Goal: Task Accomplishment & Management: Complete application form

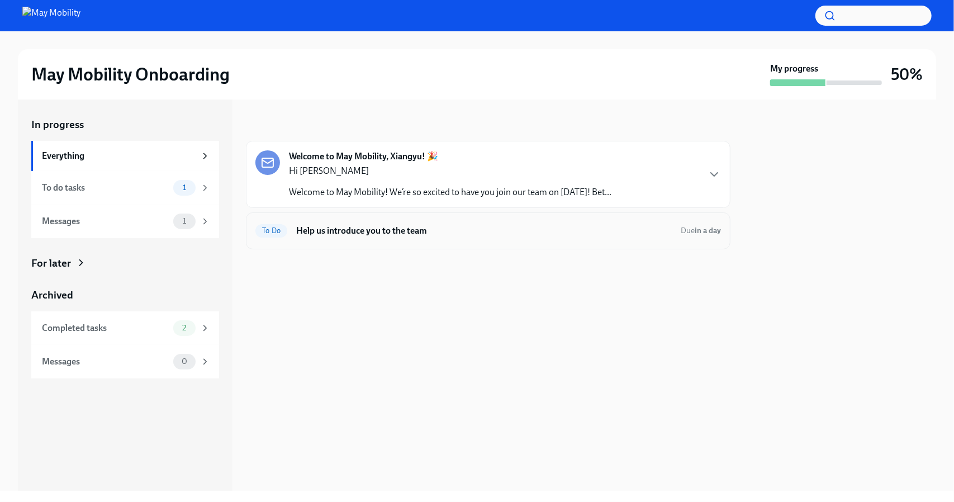
click at [404, 234] on h6 "Help us introduce you to the team" at bounding box center [484, 231] width 376 height 12
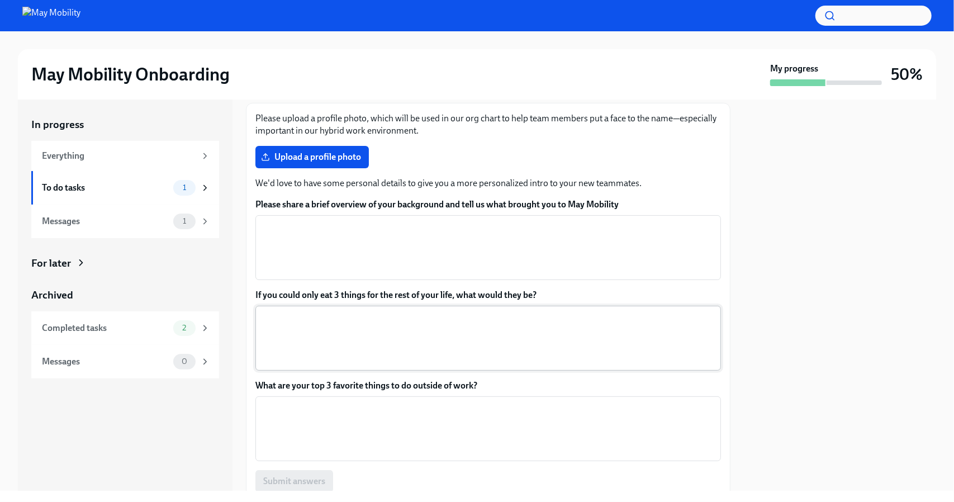
scroll to position [56, 0]
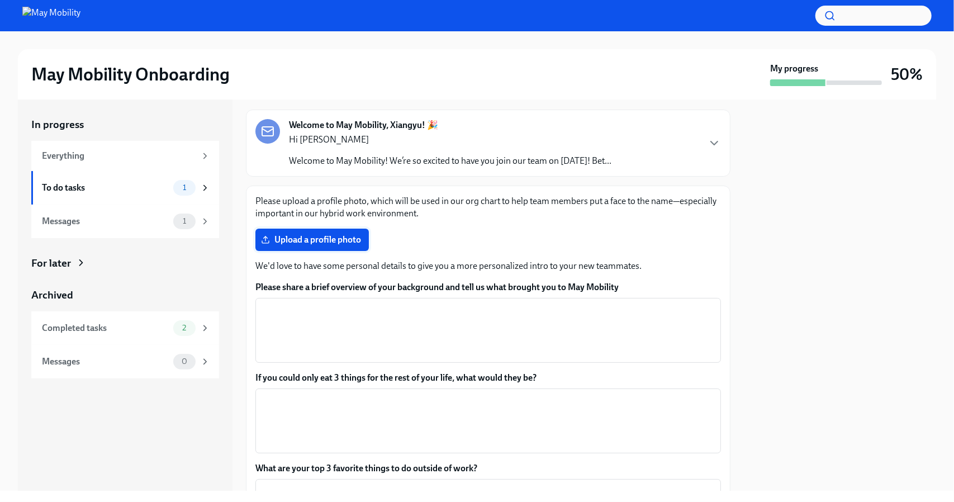
click at [311, 236] on span "Upload a profile photo" at bounding box center [312, 239] width 98 height 11
click at [0, 0] on input "Upload a profile photo" at bounding box center [0, 0] width 0 height 0
click at [344, 238] on span "Upload a profile photo" at bounding box center [312, 239] width 98 height 11
click at [0, 0] on input "Upload a profile photo" at bounding box center [0, 0] width 0 height 0
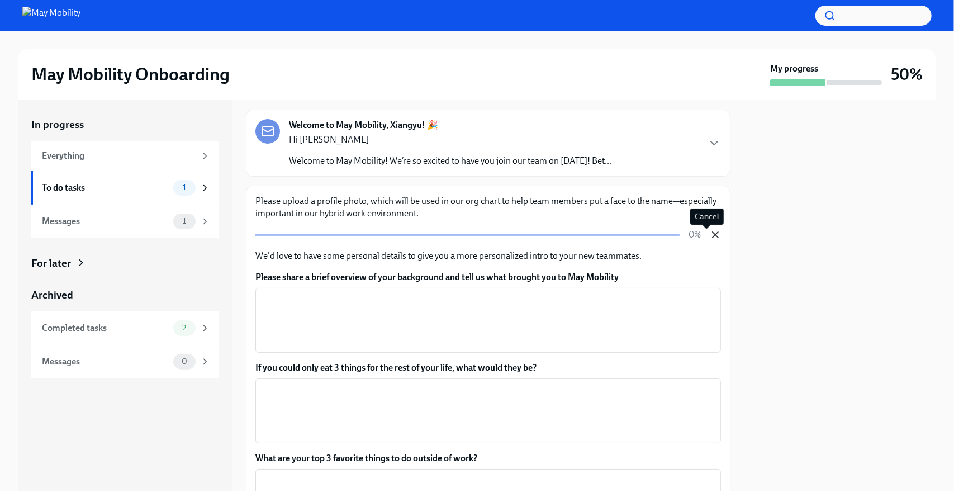
click at [710, 237] on icon "button" at bounding box center [715, 234] width 11 height 11
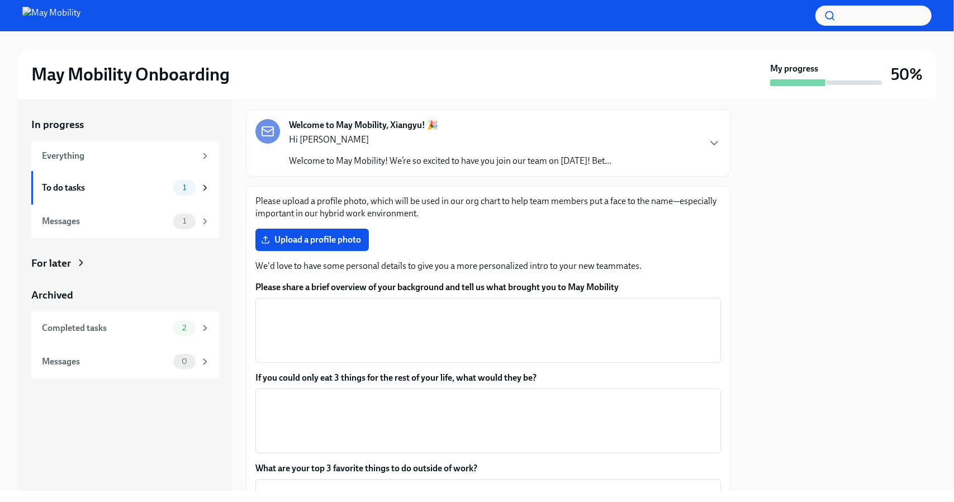
click at [186, 101] on div "In progress Everything To do tasks 1 Messages 1 For later Archived Completed ta…" at bounding box center [125, 294] width 215 height 391
click at [330, 243] on span "Upload a profile photo" at bounding box center [312, 239] width 98 height 11
click at [0, 0] on input "Upload a profile photo" at bounding box center [0, 0] width 0 height 0
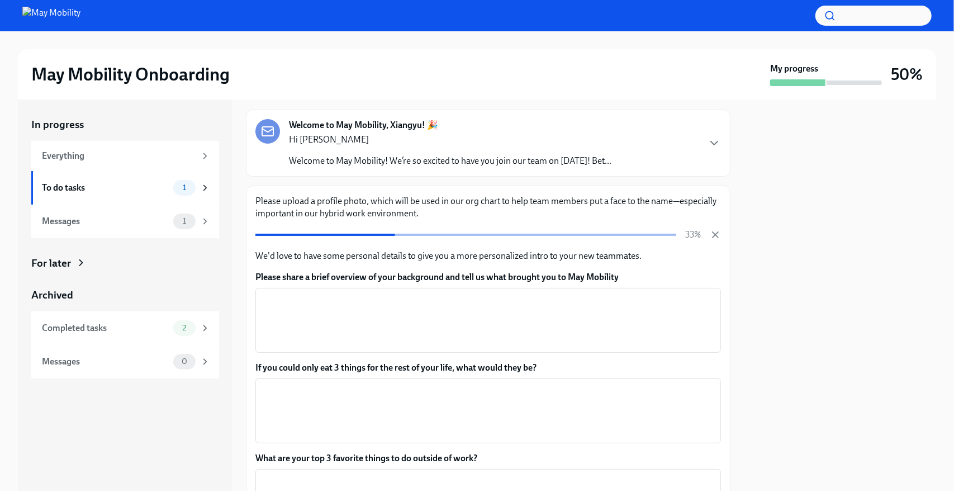
click at [819, 220] on div at bounding box center [840, 294] width 192 height 391
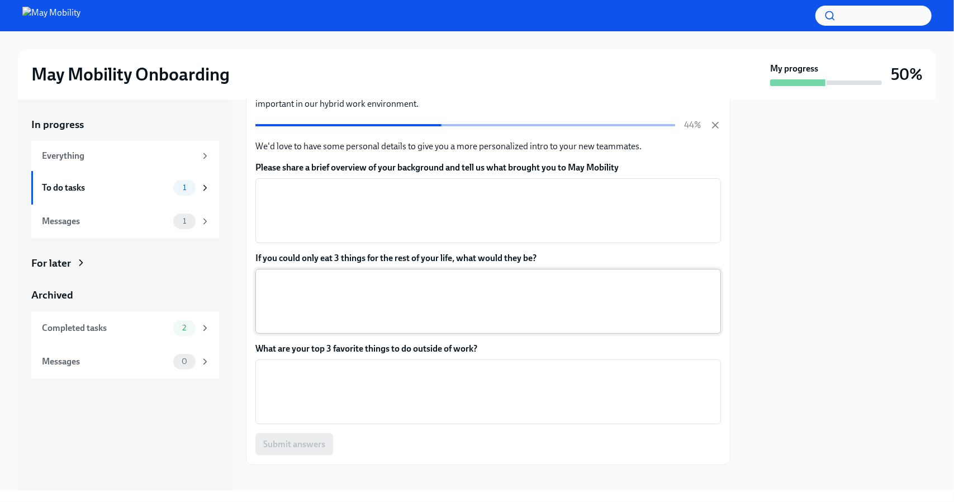
scroll to position [168, 0]
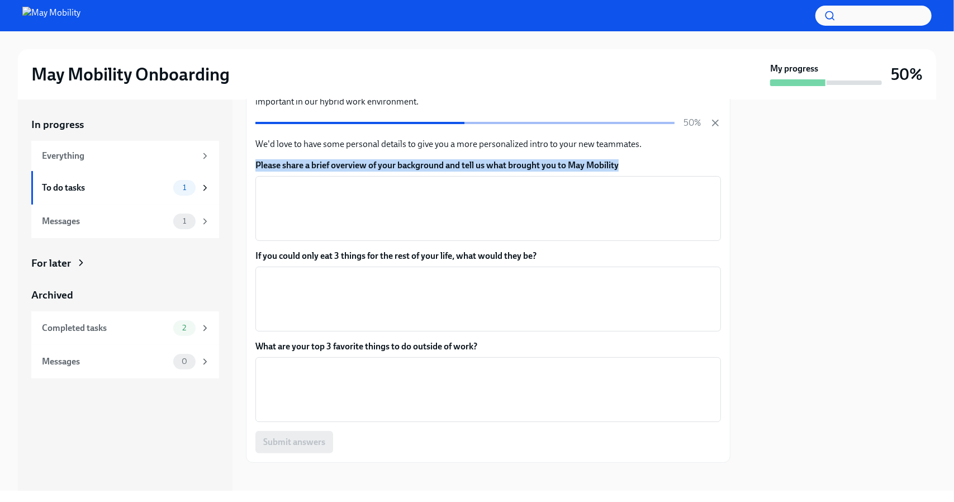
drag, startPoint x: 254, startPoint y: 161, endPoint x: 624, endPoint y: 160, distance: 370.0
click at [624, 160] on div "Please upload a profile photo, which will be used in our org chart to help team…" at bounding box center [488, 268] width 485 height 389
copy label "Please share a brief overview of your background and tell us what brought you t…"
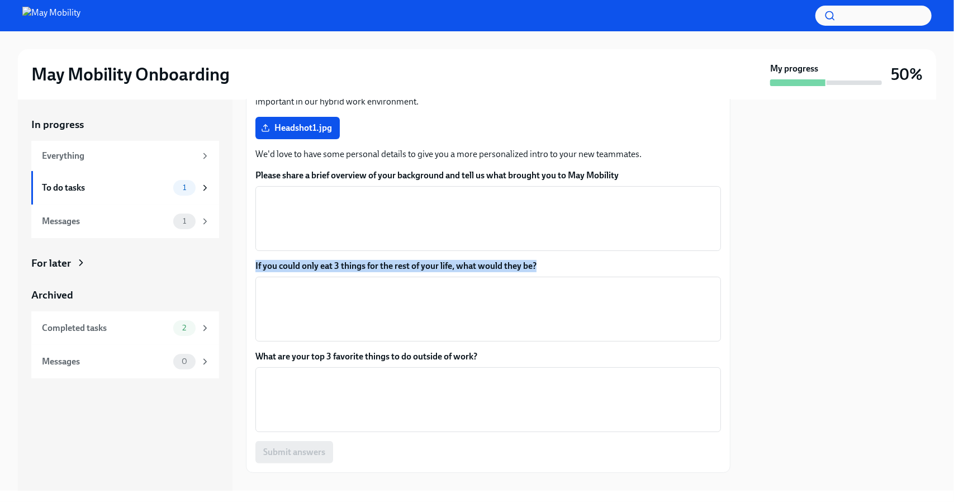
drag, startPoint x: 543, startPoint y: 263, endPoint x: 252, endPoint y: 258, distance: 291.2
click at [252, 258] on div "Please upload a profile photo, which will be used in our org chart to help team…" at bounding box center [488, 273] width 485 height 399
copy label "If you could only eat 3 things for the rest of your life, what would they be?"
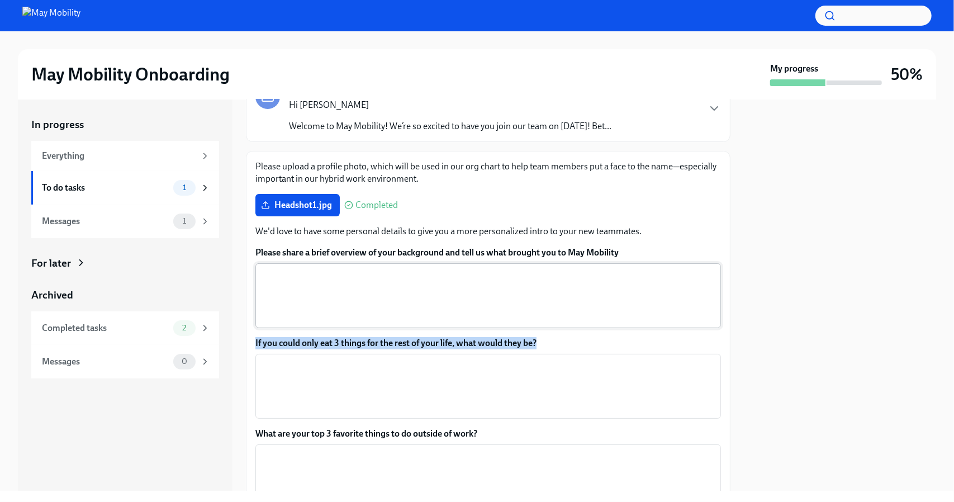
scroll to position [185, 0]
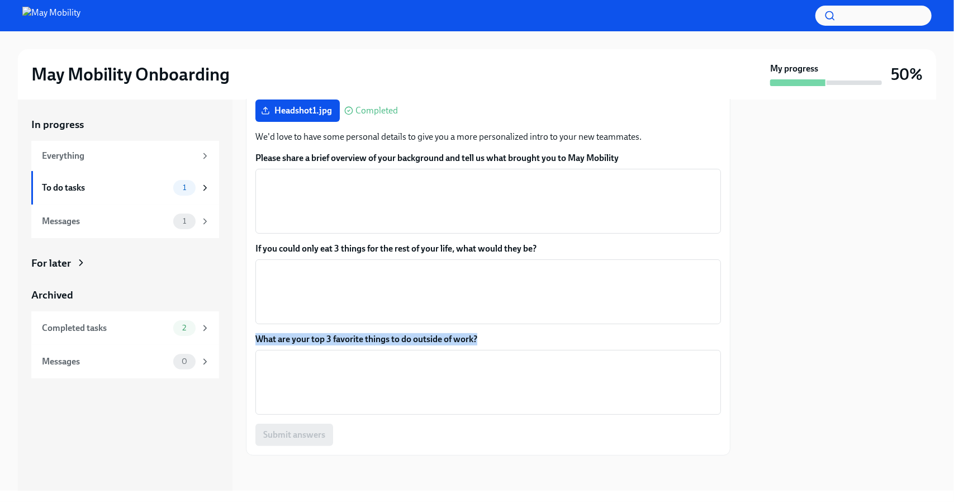
drag, startPoint x: 481, startPoint y: 338, endPoint x: 254, endPoint y: 340, distance: 226.9
click at [254, 340] on div "Please upload a profile photo, which will be used in our org chart to help team…" at bounding box center [488, 255] width 485 height 399
copy label "What are your top 3 favorite things to do outside of work?"
click at [450, 198] on textarea "Please share a brief overview of your background and tell us what brought you t…" at bounding box center [488, 201] width 452 height 54
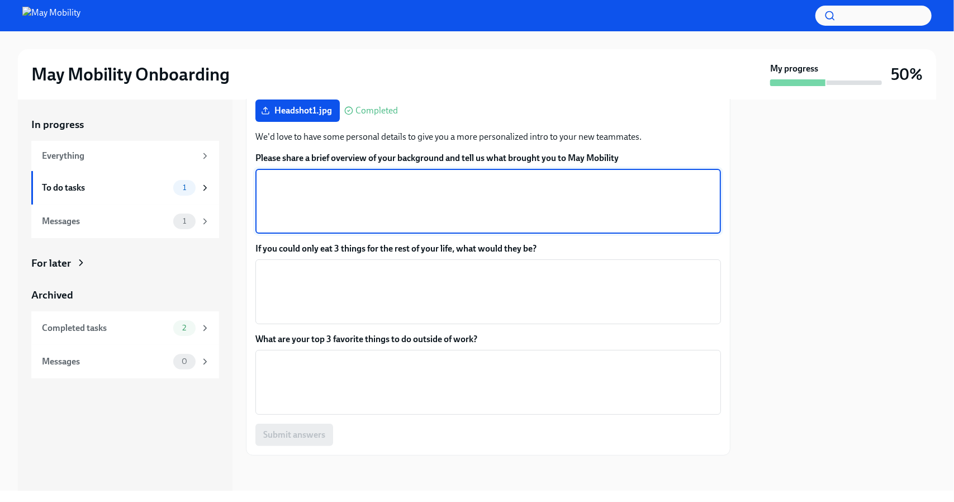
paste textarea "I recently graduated from the [GEOGRAPHIC_DATA][US_STATE], where I focused on a…"
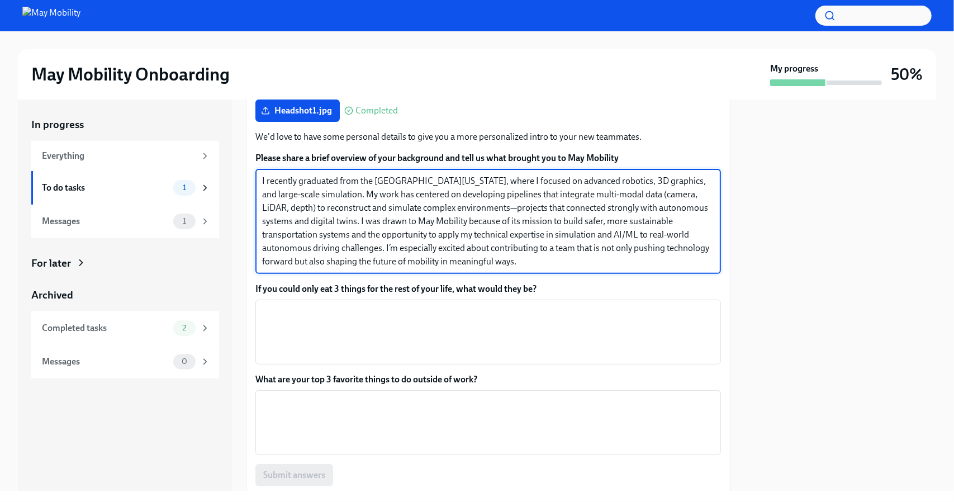
drag, startPoint x: 374, startPoint y: 179, endPoint x: 385, endPoint y: 179, distance: 10.6
click at [385, 179] on textarea "I recently graduated from the [GEOGRAPHIC_DATA][US_STATE], where I focused on a…" at bounding box center [488, 221] width 452 height 94
click at [358, 179] on textarea "I recently graduated from the [GEOGRAPHIC_DATA][US_STATE], where I focused on a…" at bounding box center [488, 221] width 452 height 94
drag, startPoint x: 359, startPoint y: 179, endPoint x: 472, endPoint y: 175, distance: 112.4
click at [472, 175] on textarea "I recently graduated from the [GEOGRAPHIC_DATA][US_STATE], where I focused on a…" at bounding box center [488, 221] width 452 height 94
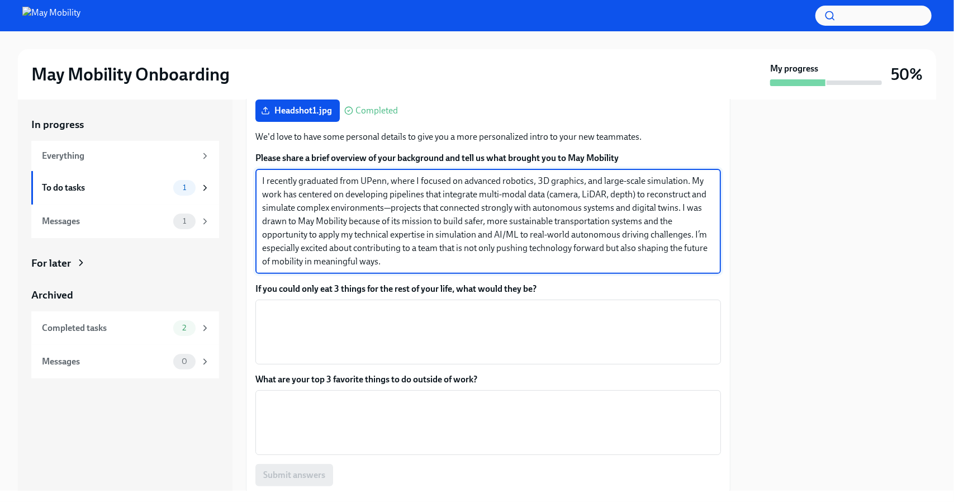
click at [488, 181] on textarea "I recently graduated from UPenn, where I focused on advanced robotics, 3D graph…" at bounding box center [488, 221] width 452 height 94
click at [582, 257] on textarea "I recently graduated from UPenn, where I focused on robotics, computer vision, …" at bounding box center [488, 221] width 452 height 94
click at [632, 192] on textarea "I recently graduated from UPenn, where I focused on robotics, computer vision, …" at bounding box center [488, 221] width 452 height 94
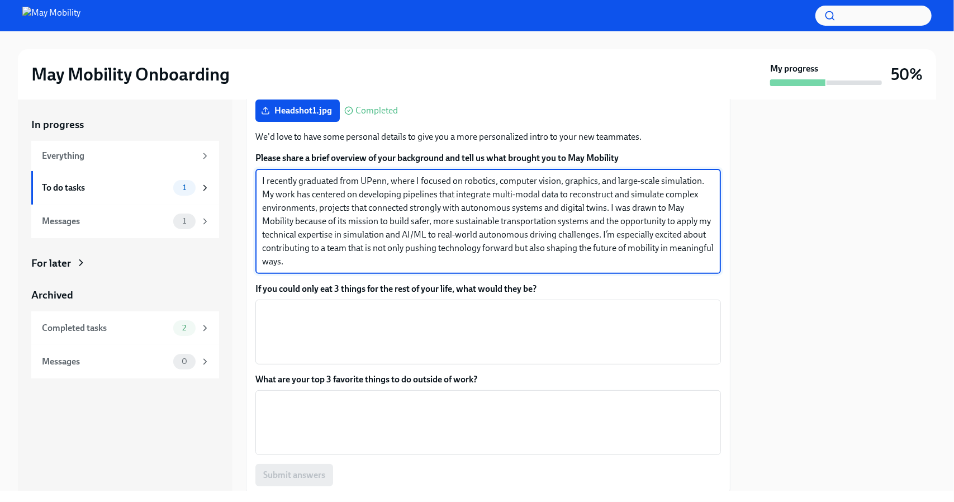
click at [441, 261] on textarea "I recently graduated from UPenn, where I focused on robotics, computer vision, …" at bounding box center [488, 221] width 452 height 94
click at [318, 207] on textarea "I recently graduated from UPenn, where I focused on robotics, computer vision, …" at bounding box center [488, 221] width 452 height 94
click at [315, 205] on textarea "I recently graduated from UPenn, where I focused on robotics, computer vision, …" at bounding box center [488, 221] width 452 height 94
click at [317, 206] on textarea "I recently graduated from UPenn, where I focused on robotics, computer vision, …" at bounding box center [488, 221] width 452 height 94
click at [382, 211] on textarea "I recently graduated from UPenn, where I focused on robotics, computer vision, …" at bounding box center [488, 221] width 452 height 94
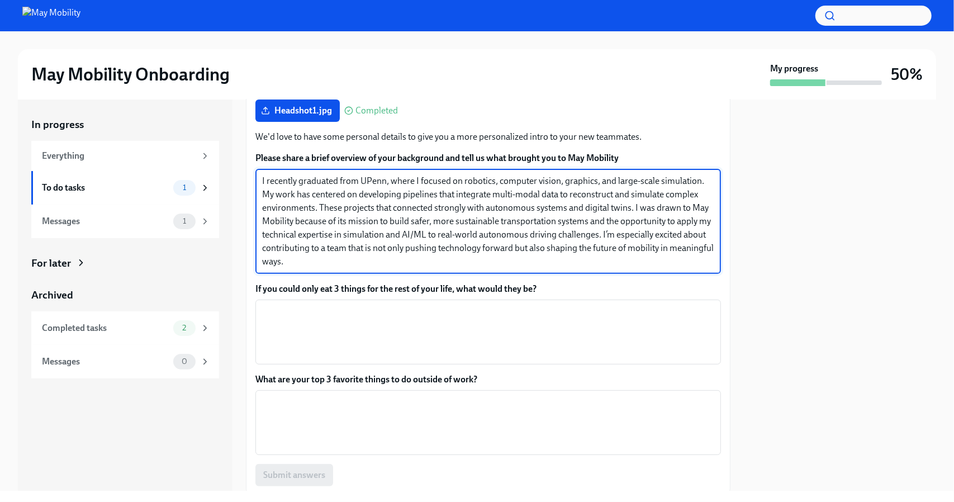
drag, startPoint x: 382, startPoint y: 211, endPoint x: 440, endPoint y: 222, distance: 59.8
click at [382, 211] on textarea "I recently graduated from UPenn, where I focused on robotics, computer vision, …" at bounding box center [488, 221] width 452 height 94
type textarea "I recently graduated from UPenn, where I focused on robotics, computer vision, …"
click at [364, 216] on textarea "I recently graduated from UPenn, where I focused on robotics, computer vision, …" at bounding box center [488, 221] width 452 height 94
click at [402, 264] on textarea "I recently graduated from UPenn, where I focused on robotics, computer vision, …" at bounding box center [488, 221] width 452 height 94
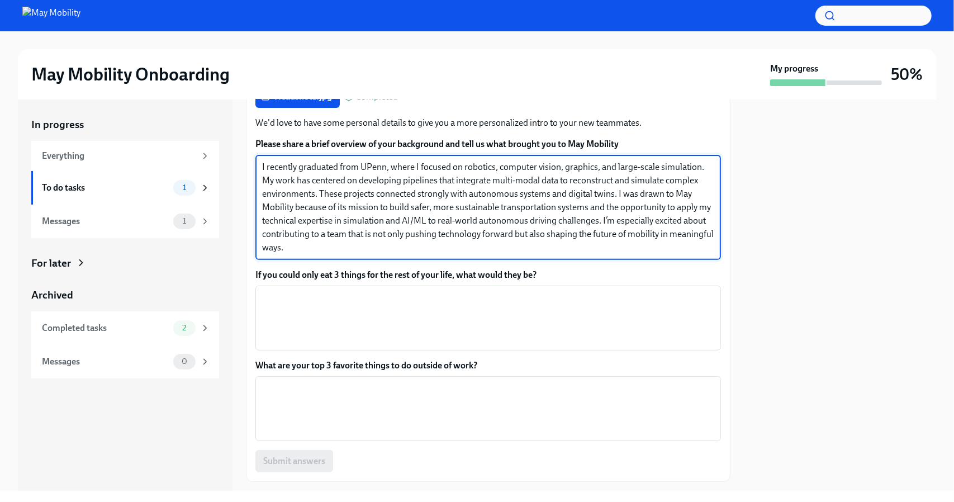
scroll to position [225, 0]
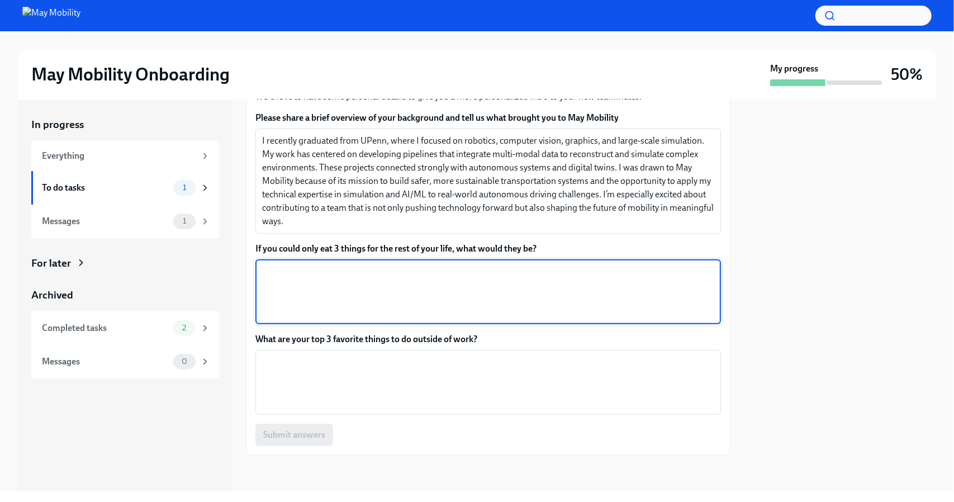
click at [591, 280] on textarea "If you could only eat 3 things for the rest of your life, what would they be?" at bounding box center [488, 292] width 452 height 54
click at [522, 281] on textarea "If you could only eat 3 things for the rest of your life, what would they be?" at bounding box center [488, 292] width 452 height 54
click at [354, 281] on textarea "If you could only eat 3 things for the rest of your life, what would they be?" at bounding box center [488, 292] width 452 height 54
paste textarea "Dumplings — versatile, comforting, and remind me of home. Sushi — fresh, light,…"
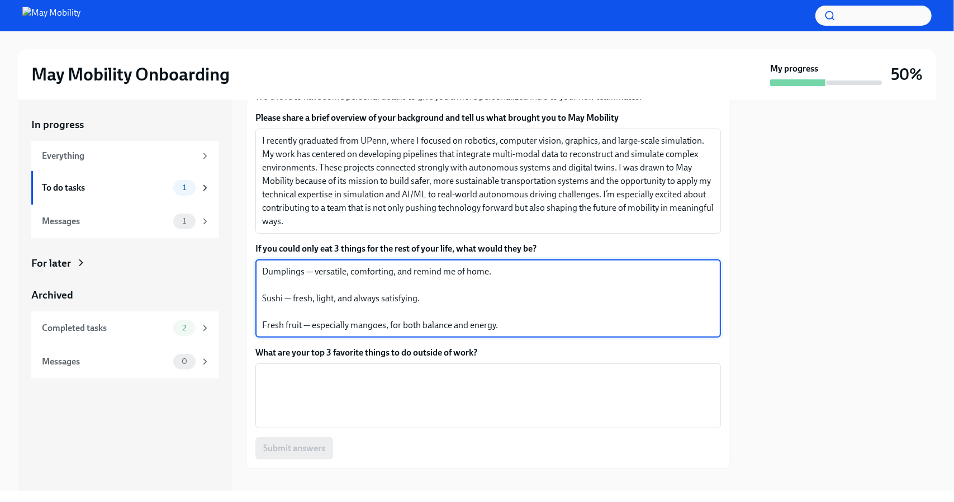
click at [276, 280] on textarea "Dumplings — versatile, comforting, and remind me of home. Sushi — fresh, light,…" at bounding box center [488, 298] width 452 height 67
click at [263, 271] on textarea "Dumplings — versatile, comforting, and remind me of home. Sushi — fresh, light,…" at bounding box center [488, 298] width 452 height 67
click at [378, 280] on textarea "Dumplings — versatile, comforting, and remind me of home. Sushi — fresh, light,…" at bounding box center [488, 298] width 452 height 67
drag, startPoint x: 518, startPoint y: 324, endPoint x: 261, endPoint y: 267, distance: 262.9
click at [261, 267] on div "Dumplings — versatile, comforting, and remind me of home. Sushi — fresh, light,…" at bounding box center [488, 298] width 466 height 78
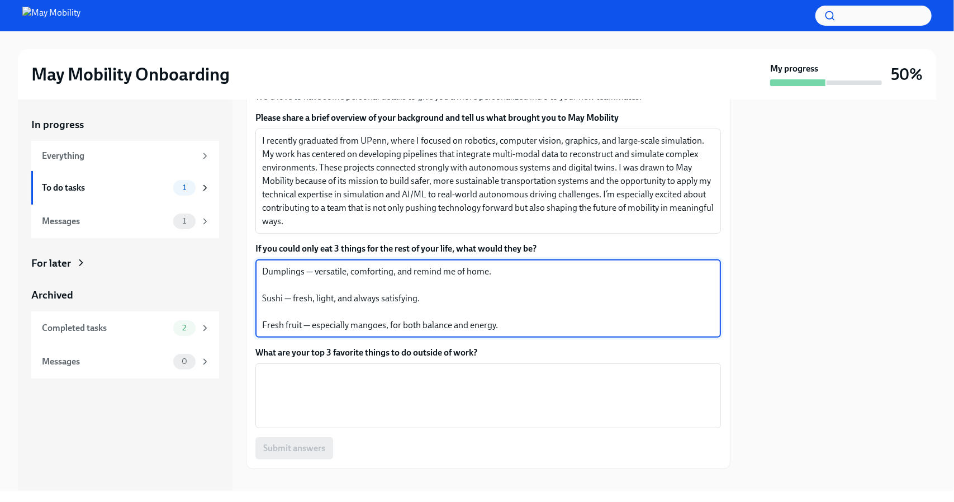
paste textarea "Korean BBQ – I love the balance of grilled meat with different side dishes, and…"
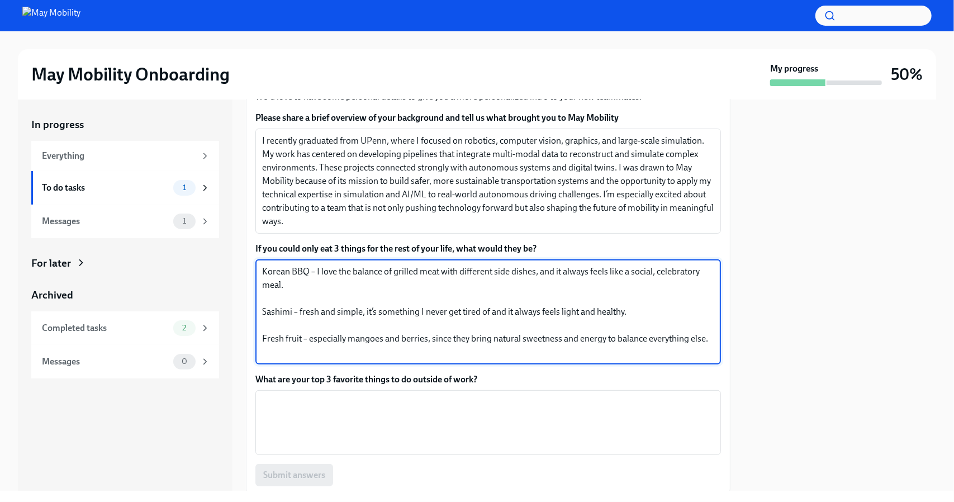
click at [327, 297] on textarea "Korean BBQ – I love the balance of grilled meat with different side dishes, and…" at bounding box center [488, 312] width 452 height 94
click at [276, 276] on textarea "Korean BBQ – I love the balance of grilled meat with different side dishes, and…" at bounding box center [488, 312] width 452 height 94
click at [276, 275] on textarea "Korean BBQ – I love the balance of grilled meat with different side dishes, and…" at bounding box center [488, 312] width 452 height 94
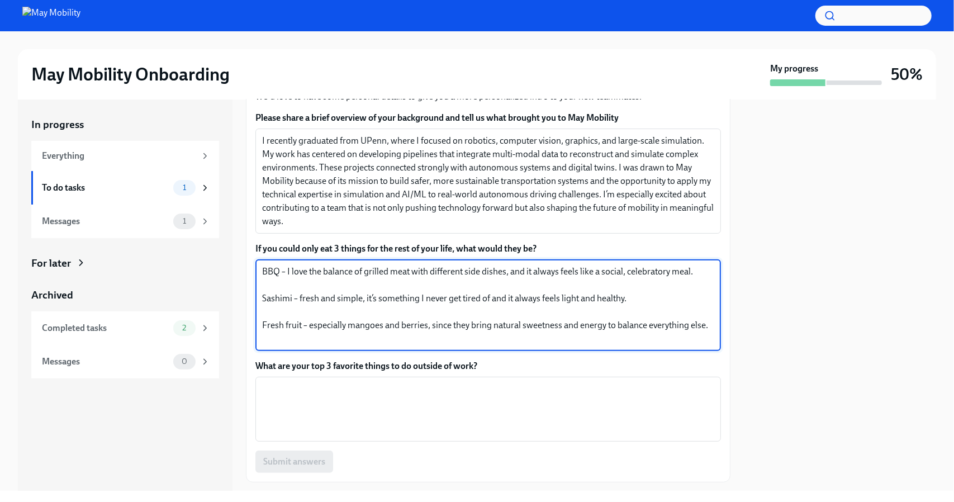
click at [492, 286] on textarea "BBQ – I love the balance of grilled meat with different side dishes, and it alw…" at bounding box center [488, 305] width 452 height 80
click at [469, 282] on textarea "BBQ – I love the balance of grilled meat with different side dishes, and it alw…" at bounding box center [488, 305] width 452 height 80
click at [464, 307] on textarea "BBQ – I love the balance of grilled meat with different side dishes, and it alw…" at bounding box center [488, 305] width 452 height 80
click at [391, 336] on textarea "BBQ – I love the balance of grilled meat with different side dishes, and it alw…" at bounding box center [488, 305] width 452 height 80
click at [312, 336] on textarea "BBQ – I love the balance of grilled meat with different side dishes, and it alw…" at bounding box center [488, 305] width 452 height 80
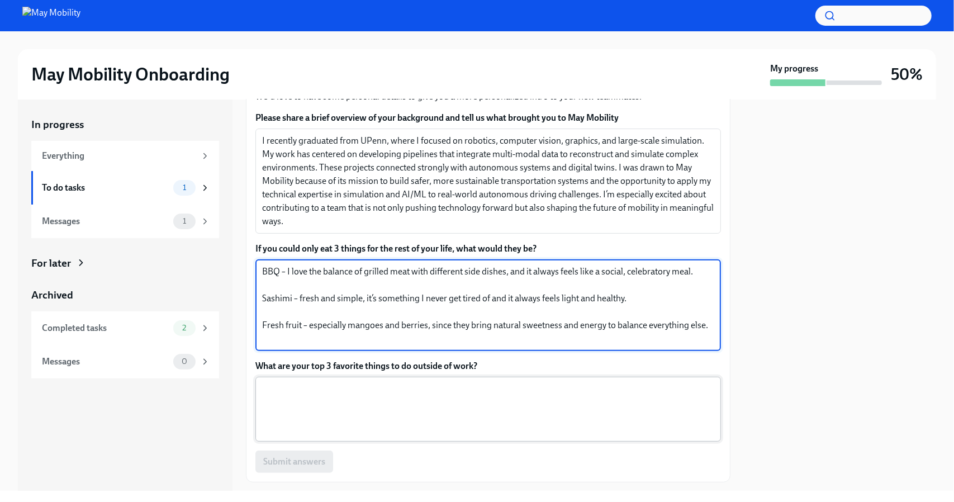
type textarea "BBQ – I love the balance of grilled meat with different side dishes, and it alw…"
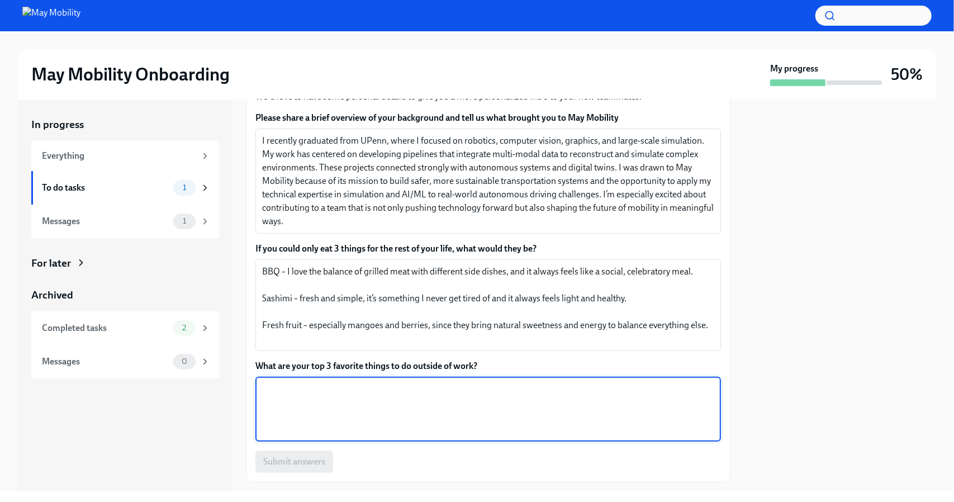
click at [417, 392] on textarea "What are your top 3 favorite things to do outside of work?" at bounding box center [488, 409] width 452 height 54
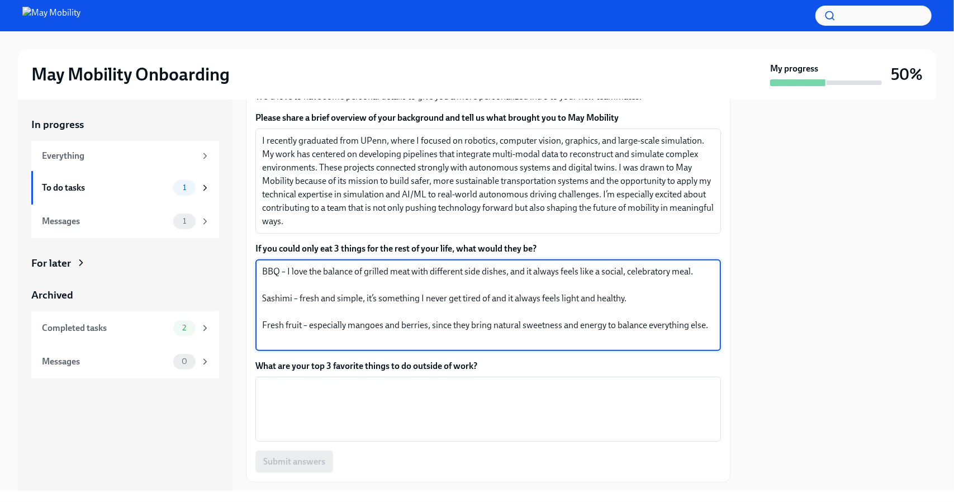
click at [429, 331] on textarea "BBQ – I love the balance of grilled meat with different side dishes, and it alw…" at bounding box center [488, 305] width 452 height 80
click at [410, 322] on textarea "BBQ – I love the balance of grilled meat with different side dishes, and it alw…" at bounding box center [488, 305] width 452 height 80
click at [434, 244] on label "If you could only eat 3 things for the rest of your life, what would they be?" at bounding box center [488, 249] width 466 height 12
click at [434, 265] on textarea "BBQ – I love the balance of grilled meat with different side dishes, and it alw…" at bounding box center [488, 305] width 452 height 80
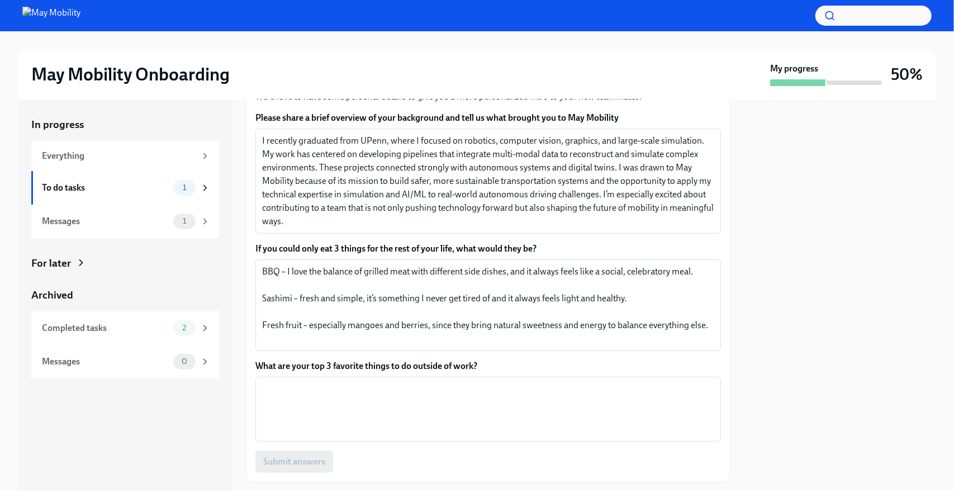
click at [437, 248] on label "If you could only eat 3 things for the rest of your life, what would they be?" at bounding box center [488, 249] width 466 height 12
click at [437, 265] on textarea "BBQ – I love the balance of grilled meat with different side dishes, and it alw…" at bounding box center [488, 305] width 452 height 80
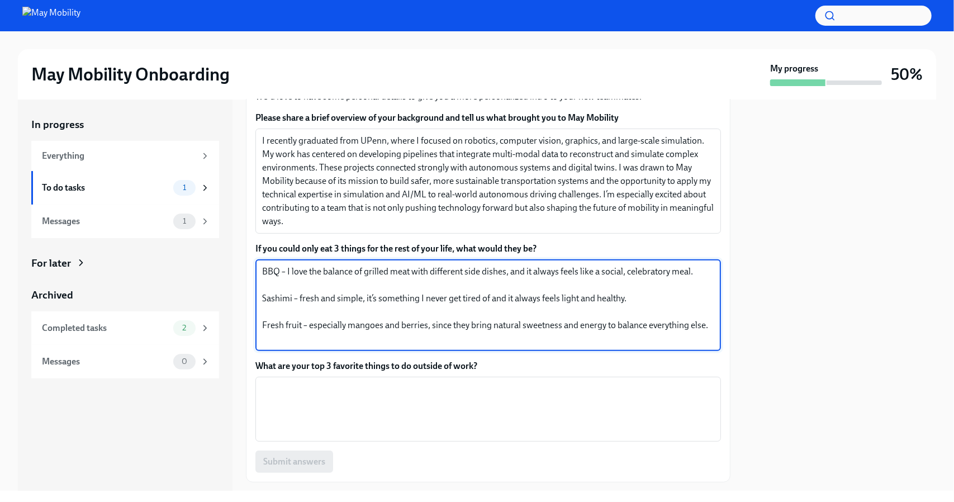
click at [490, 303] on textarea "BBQ – I love the balance of grilled meat with different side dishes, and it alw…" at bounding box center [488, 305] width 452 height 80
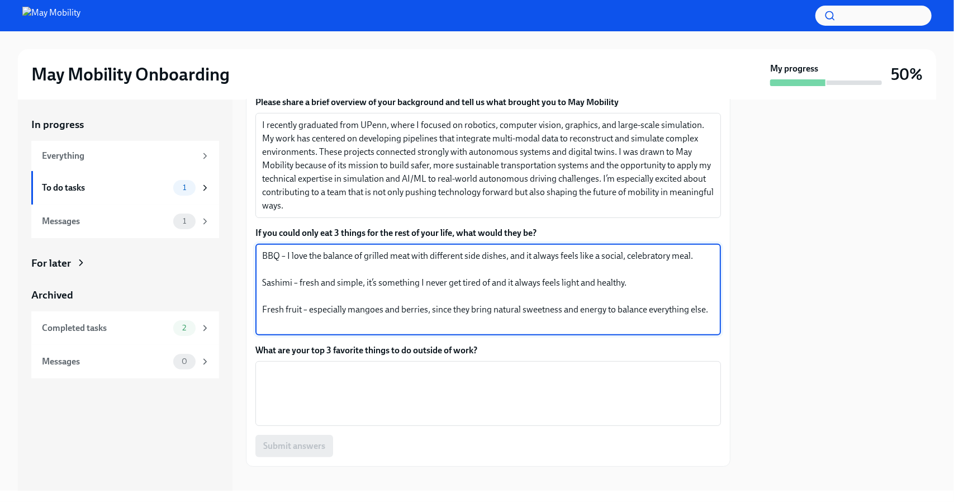
scroll to position [244, 0]
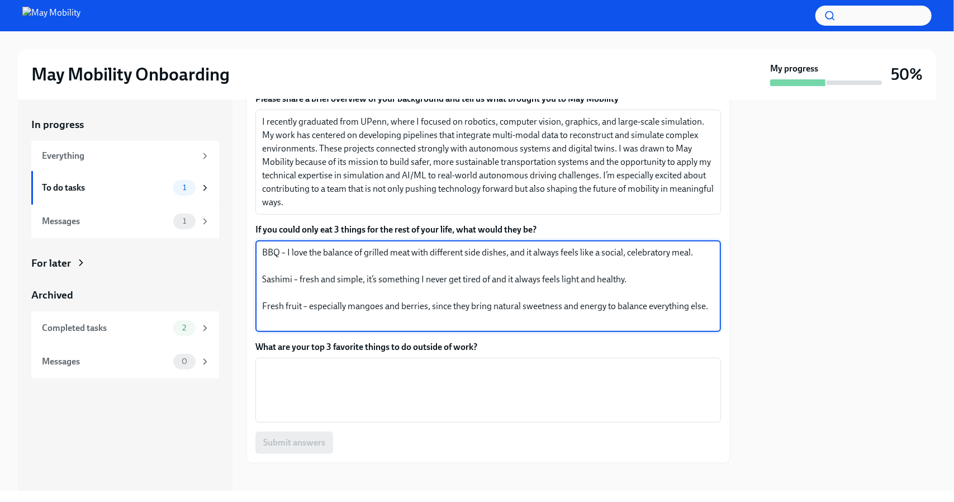
click at [457, 424] on div "Please share a brief overview of your background and tell us what brought you t…" at bounding box center [488, 273] width 466 height 361
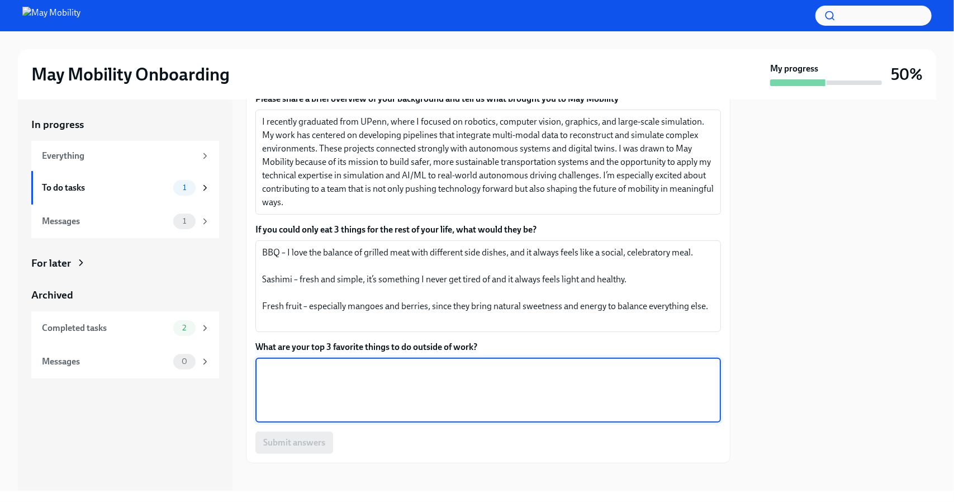
click at [472, 383] on textarea "What are your top 3 favorite things to do outside of work?" at bounding box center [488, 390] width 452 height 54
click at [429, 371] on textarea "What are your top 3 favorite things to do outside of work?" at bounding box center [488, 390] width 452 height 54
paste textarea "Hiking – I enjoy exploring new trails and being out in nature, it’s one of the …"
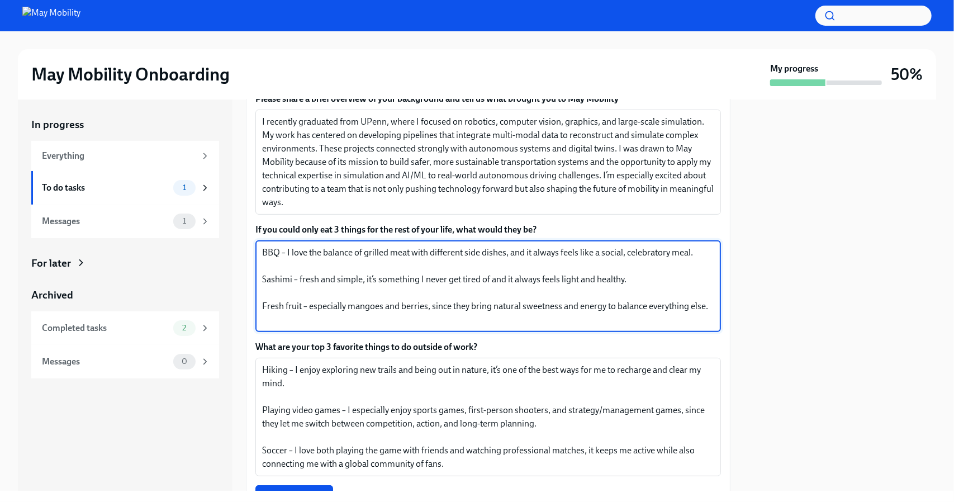
click at [331, 292] on textarea "BBQ – I love the balance of grilled meat with different side dishes, and it alw…" at bounding box center [488, 286] width 452 height 80
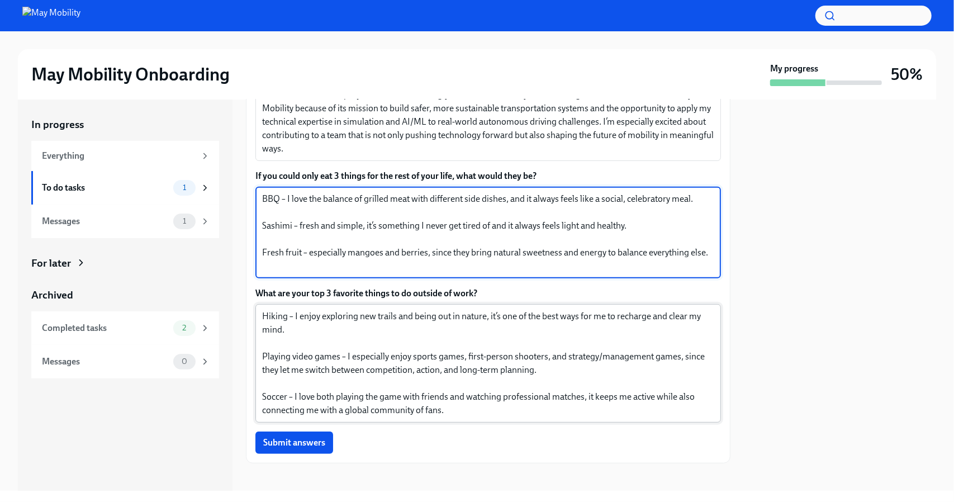
scroll to position [300, 0]
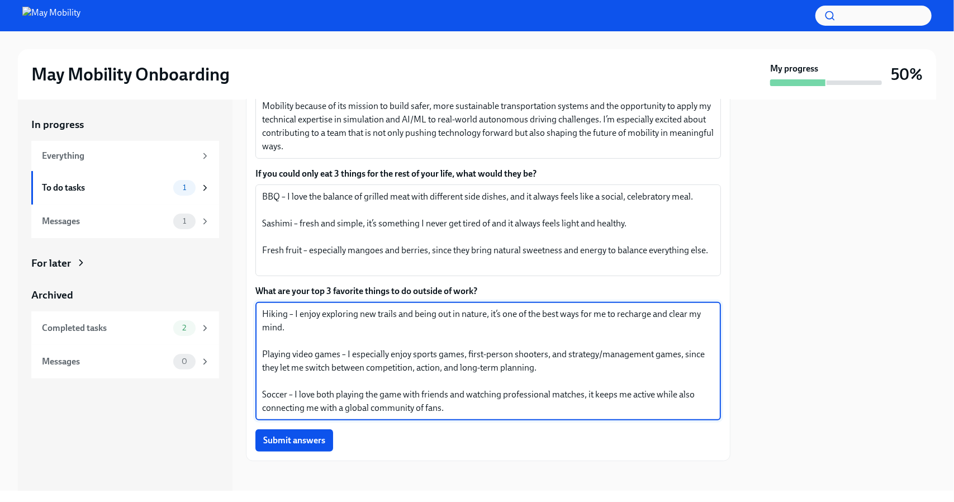
click at [463, 320] on textarea "Hiking – I enjoy exploring new trails and being out in nature, it’s one of the …" at bounding box center [488, 360] width 452 height 107
click at [462, 327] on textarea "Hiking – I enjoy exploring new trails and being out in nature, it’s one of the …" at bounding box center [488, 360] width 452 height 107
click at [548, 363] on textarea "Hiking – I enjoy exploring new trails and being out in nature, it’s one of the …" at bounding box center [488, 360] width 452 height 107
drag, startPoint x: 551, startPoint y: 367, endPoint x: 680, endPoint y: 352, distance: 130.5
click at [680, 352] on textarea "Hiking – I enjoy exploring new trails and being out in nature, it’s one of the …" at bounding box center [488, 360] width 452 height 107
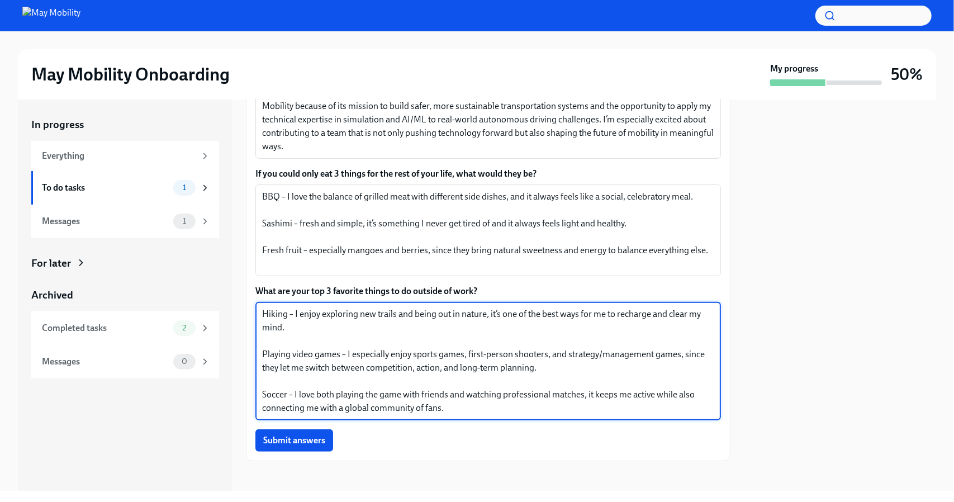
paste textarea ". They help me relax after a long day, and at the same time I really enjoy the …"
click at [639, 366] on textarea "Hiking – I enjoy exploring new trails and being out in nature, it’s one of the …" at bounding box center [488, 360] width 452 height 107
click at [282, 315] on textarea "Hiking – I enjoy exploring new trails and being out in nature, it’s one of the …" at bounding box center [488, 360] width 452 height 107
click at [315, 326] on textarea "Hiking – I enjoy exploring new trails and being out in nature, it’s one of the …" at bounding box center [488, 360] width 452 height 107
click at [329, 337] on textarea "Hiking – I enjoy exploring new trails and being out in nature, it’s one of the …" at bounding box center [488, 360] width 452 height 107
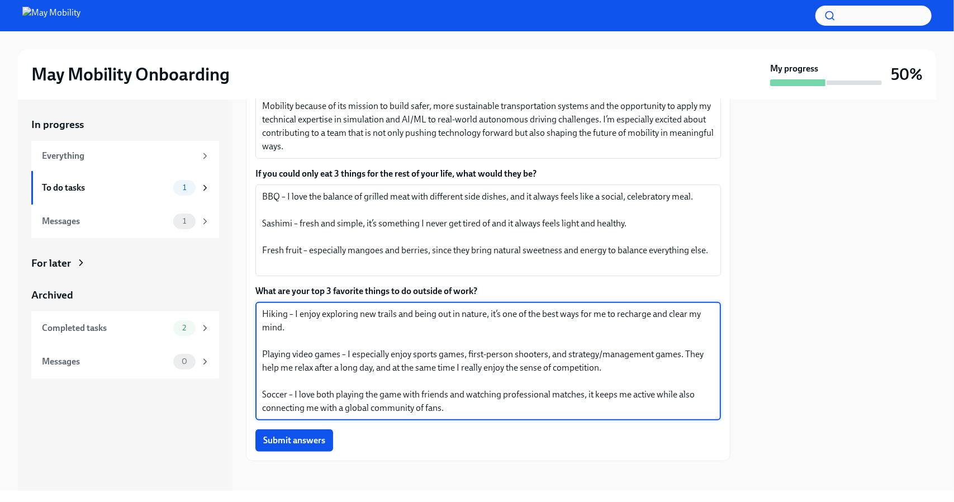
click at [627, 358] on textarea "Hiking – I enjoy exploring new trails and being out in nature, it’s one of the …" at bounding box center [488, 360] width 452 height 107
click at [625, 363] on textarea "Hiking – I enjoy exploring new trails and being out in nature, it’s one of the …" at bounding box center [488, 360] width 452 height 107
drag, startPoint x: 373, startPoint y: 366, endPoint x: 316, endPoint y: 367, distance: 57.0
click at [316, 367] on textarea "Hiking – I enjoy exploring new trails and being out in nature, it’s one of the …" at bounding box center [488, 360] width 452 height 107
click at [410, 376] on textarea "Hiking – I enjoy exploring new trails and being out in nature, it’s one of the …" at bounding box center [488, 360] width 452 height 107
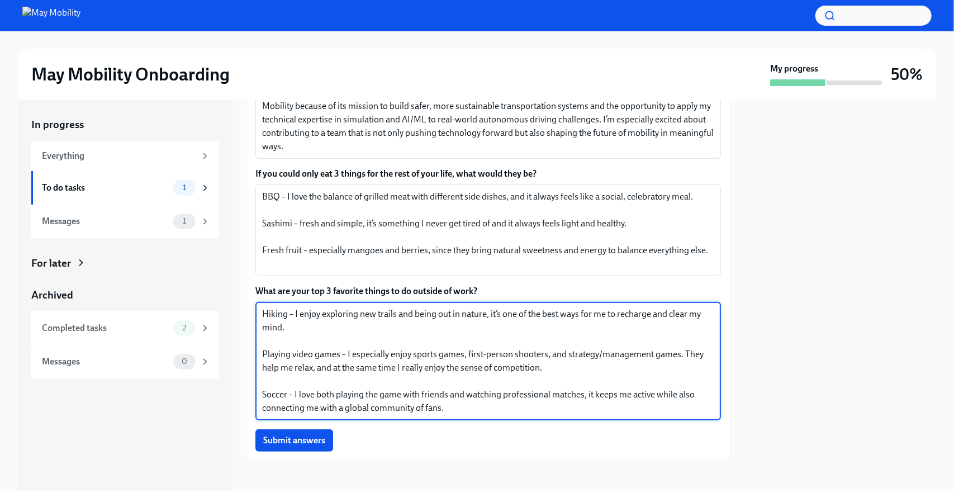
click at [312, 368] on textarea "Hiking – I enjoy exploring new trails and being out in nature, it’s one of the …" at bounding box center [488, 360] width 452 height 107
drag, startPoint x: 332, startPoint y: 368, endPoint x: 395, endPoint y: 367, distance: 62.6
click at [395, 367] on textarea "Hiking – I enjoy exploring new trails and being out in nature, it’s one of the …" at bounding box center [488, 360] width 452 height 107
click at [467, 380] on textarea "Hiking – I enjoy exploring new trails and being out in nature, it’s one of the …" at bounding box center [488, 360] width 452 height 107
click at [456, 369] on textarea "Hiking – I enjoy exploring new trails and being out in nature, it’s one of the …" at bounding box center [488, 360] width 452 height 107
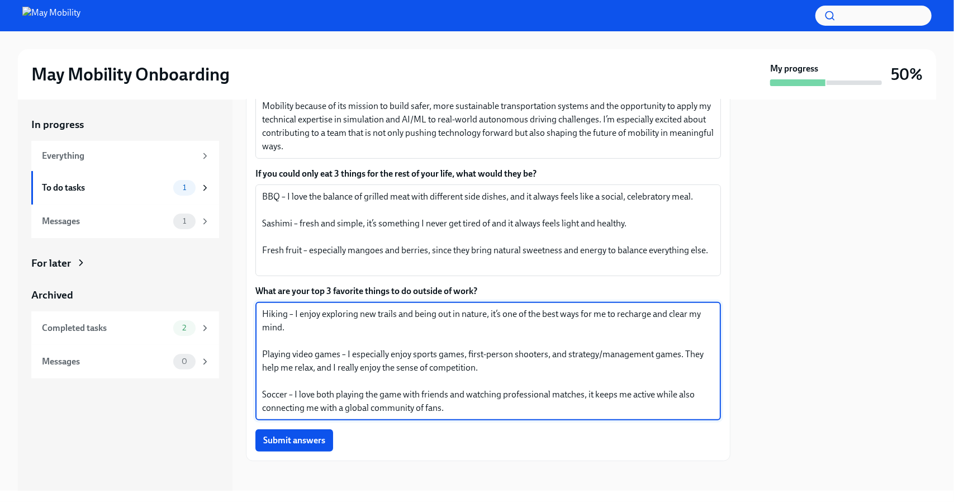
drag, startPoint x: 476, startPoint y: 365, endPoint x: 312, endPoint y: 362, distance: 163.8
click at [312, 362] on textarea "Hiking – I enjoy exploring new trails and being out in nature, it’s one of the …" at bounding box center [488, 360] width 452 height 107
click at [339, 359] on textarea "Hiking – I enjoy exploring new trails and being out in nature, it’s one of the …" at bounding box center [488, 360] width 452 height 107
click at [316, 364] on textarea "Hiking – I enjoy exploring new trails and being out in nature, it’s one of the …" at bounding box center [488, 360] width 452 height 107
drag, startPoint x: 330, startPoint y: 371, endPoint x: 472, endPoint y: 368, distance: 142.0
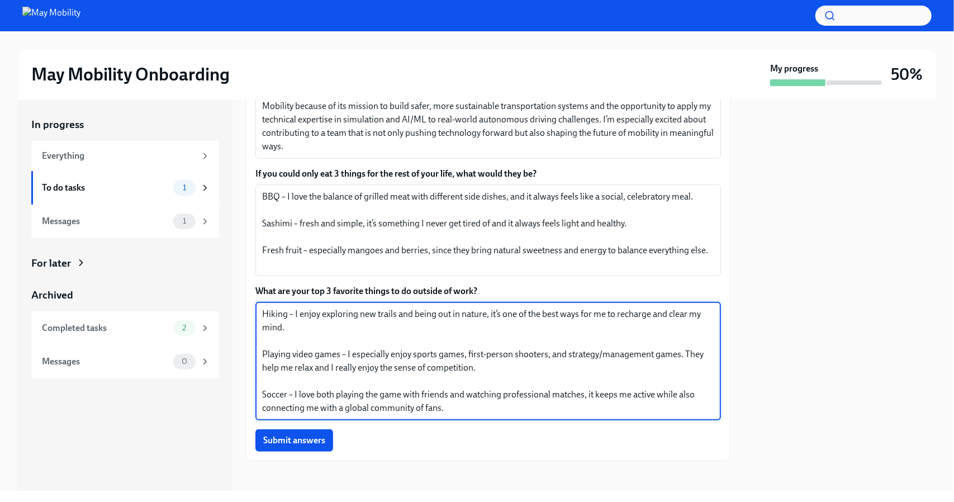
click at [472, 368] on textarea "Hiking – I enjoy exploring new trails and being out in nature, it’s one of the …" at bounding box center [488, 360] width 452 height 107
drag, startPoint x: 462, startPoint y: 407, endPoint x: 258, endPoint y: 390, distance: 204.2
click at [259, 395] on div "Hiking – I enjoy exploring new trails and being out in nature, it’s one of the …" at bounding box center [488, 361] width 466 height 118
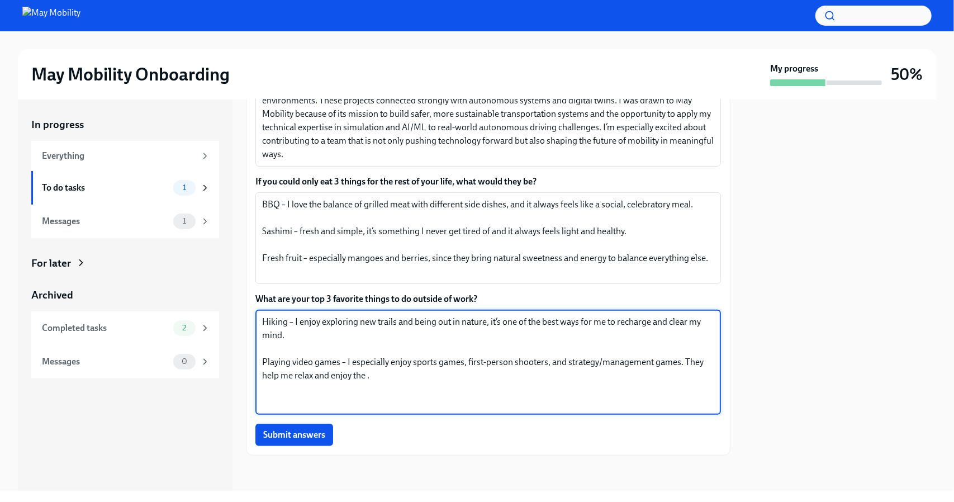
click at [293, 345] on textarea "Hiking – I enjoy exploring new trails and being out in nature, it’s one of the …" at bounding box center [488, 362] width 452 height 94
paste textarea "Soccer – I love both playing the game with friends and watching professional ma…"
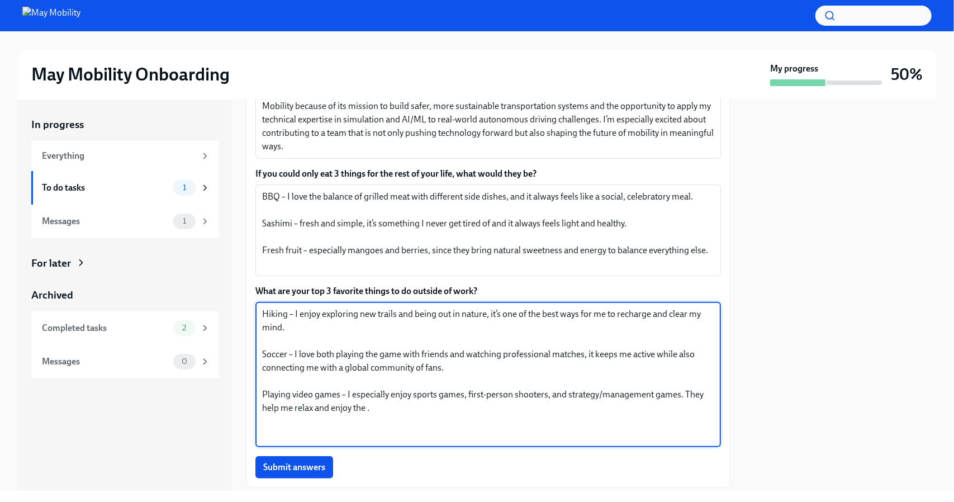
click at [381, 430] on textarea "Hiking – I enjoy exploring new trails and being out in nature, it’s one of the …" at bounding box center [488, 374] width 452 height 134
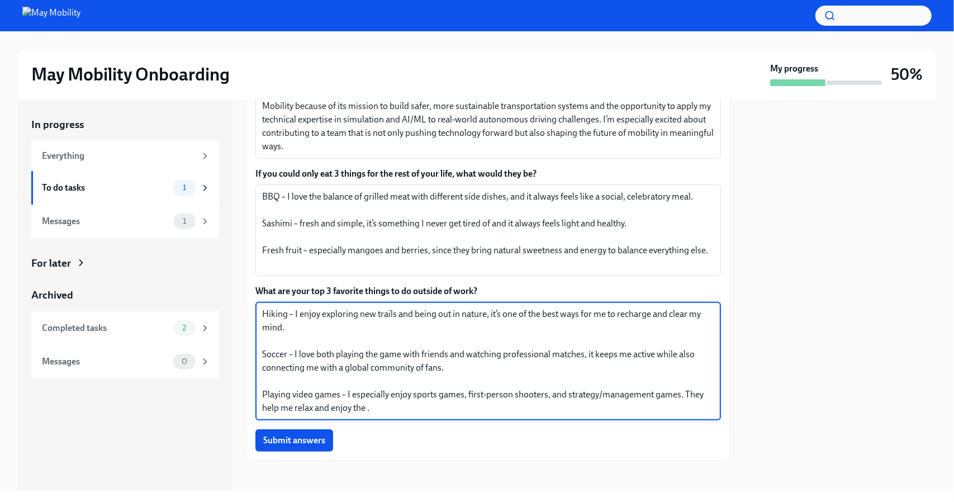
click at [473, 372] on textarea "Hiking – I enjoy exploring new trails and being out in nature, it’s one of the …" at bounding box center [488, 360] width 452 height 107
click at [400, 409] on textarea "Hiking – I enjoy exploring new trails and being out in nature, it’s one of the …" at bounding box center [488, 360] width 452 height 107
click at [367, 407] on textarea "Hiking – I enjoy exploring new trails and being out in nature, it’s one of the …" at bounding box center [488, 360] width 452 height 107
drag, startPoint x: 332, startPoint y: 409, endPoint x: 367, endPoint y: 409, distance: 35.2
click at [367, 409] on textarea "Hiking – I enjoy exploring new trails and being out in nature, it’s one of the …" at bounding box center [488, 360] width 452 height 107
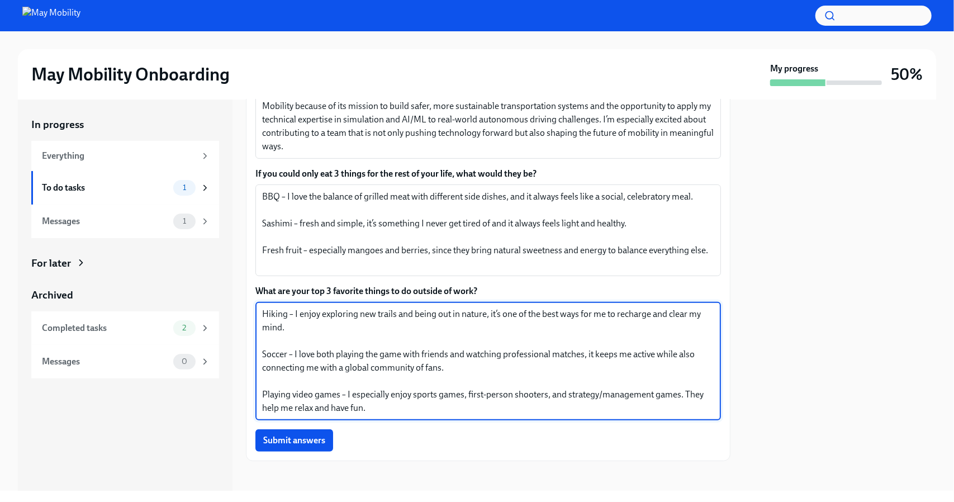
drag, startPoint x: 399, startPoint y: 404, endPoint x: 248, endPoint y: 388, distance: 151.8
click at [252, 390] on div "Please upload a profile photo, which will be used in our org chart to help team…" at bounding box center [488, 201] width 485 height 520
click at [392, 414] on textarea "Hiking – I enjoy exploring new trails and being out in nature, it’s one of the …" at bounding box center [488, 360] width 452 height 107
drag, startPoint x: 392, startPoint y: 411, endPoint x: 684, endPoint y: 399, distance: 292.0
click at [684, 399] on textarea "Hiking – I enjoy exploring new trails and being out in nature, it’s one of the …" at bounding box center [488, 360] width 452 height 107
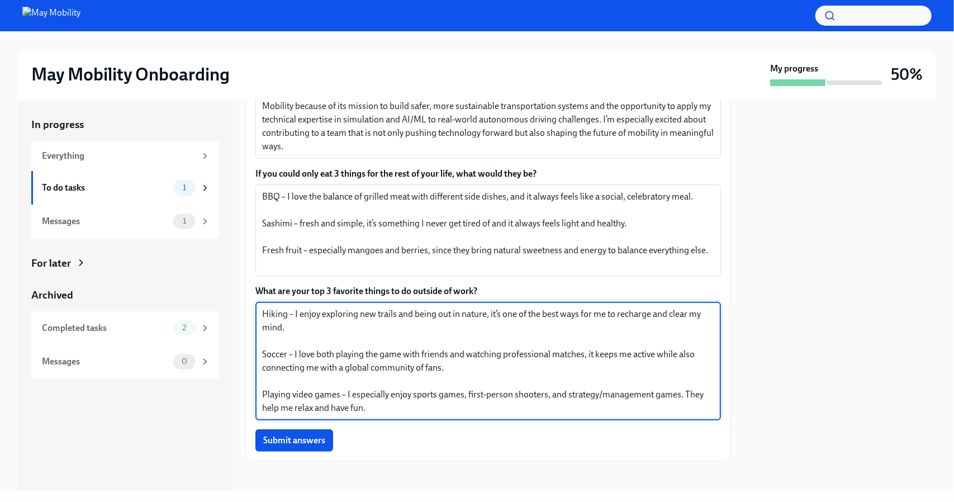
paste textarea ", have fun, and enjoy a bit of competitio"
type textarea "Hiking – I enjoy exploring new trails and being out in nature, it’s one of the …"
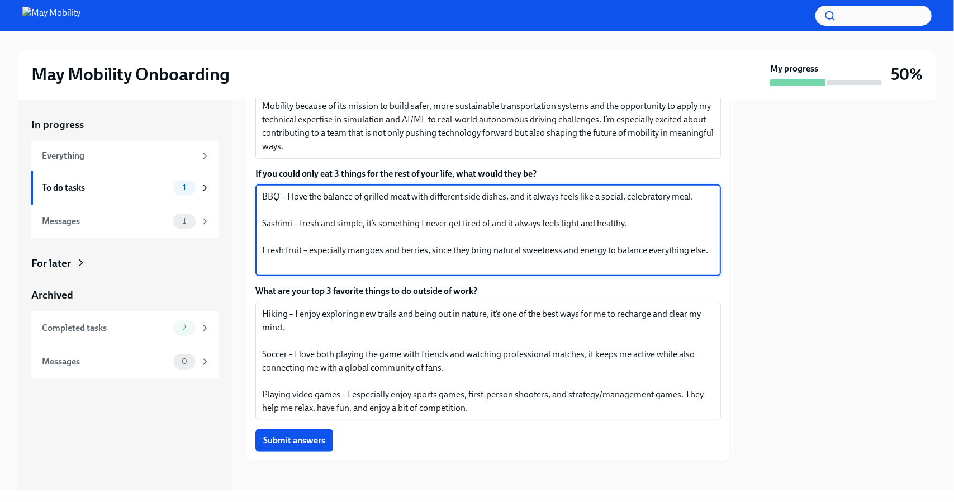
click at [445, 256] on textarea "BBQ – I love the balance of grilled meat with different side dishes, and it alw…" at bounding box center [488, 230] width 452 height 80
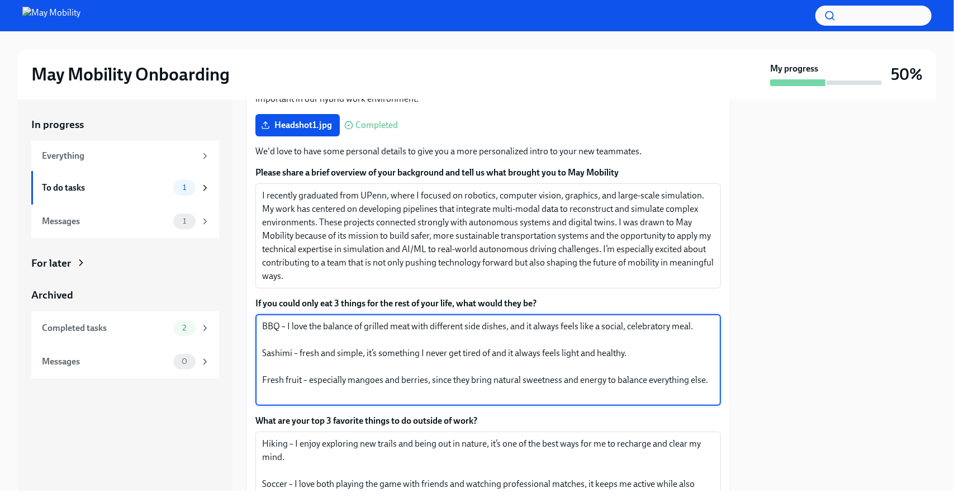
scroll to position [132, 0]
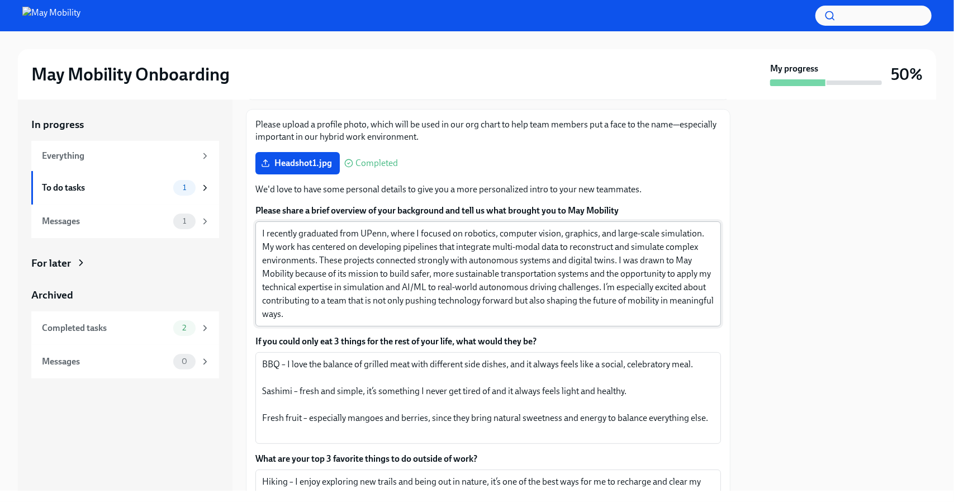
click at [448, 321] on div "I recently graduated from UPenn, where I focused on robotics, computer vision, …" at bounding box center [488, 273] width 466 height 105
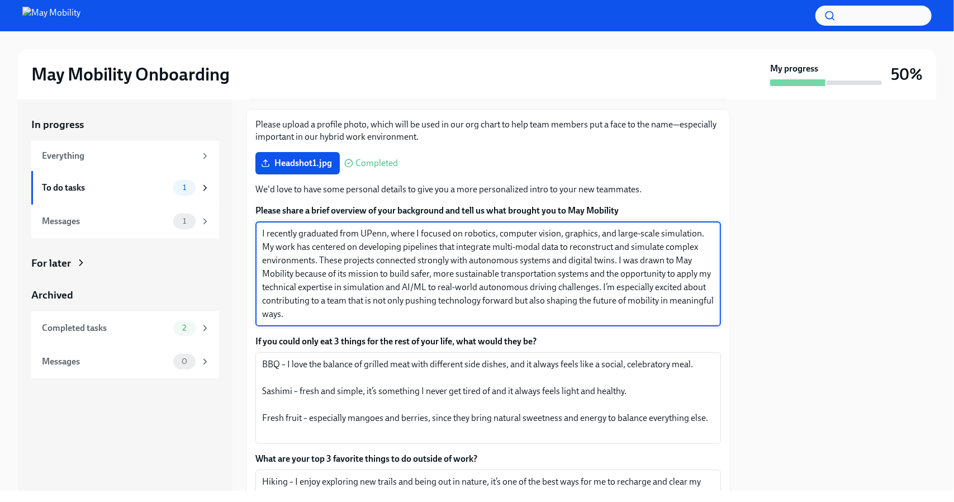
click at [276, 273] on textarea "I recently graduated from UPenn, where I focused on robotics, computer vision, …" at bounding box center [488, 274] width 452 height 94
click at [399, 316] on textarea "I recently graduated from UPenn, where I focused on robotics, computer vision, …" at bounding box center [488, 274] width 452 height 94
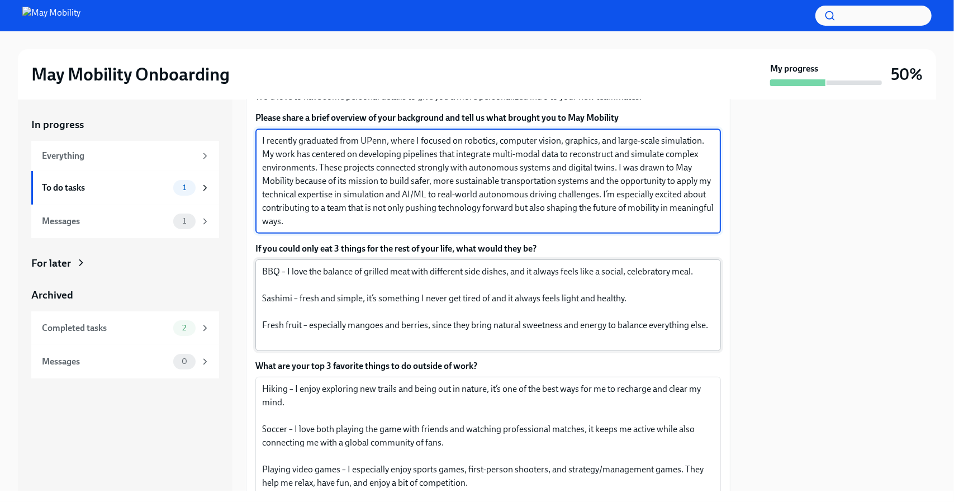
scroll to position [300, 0]
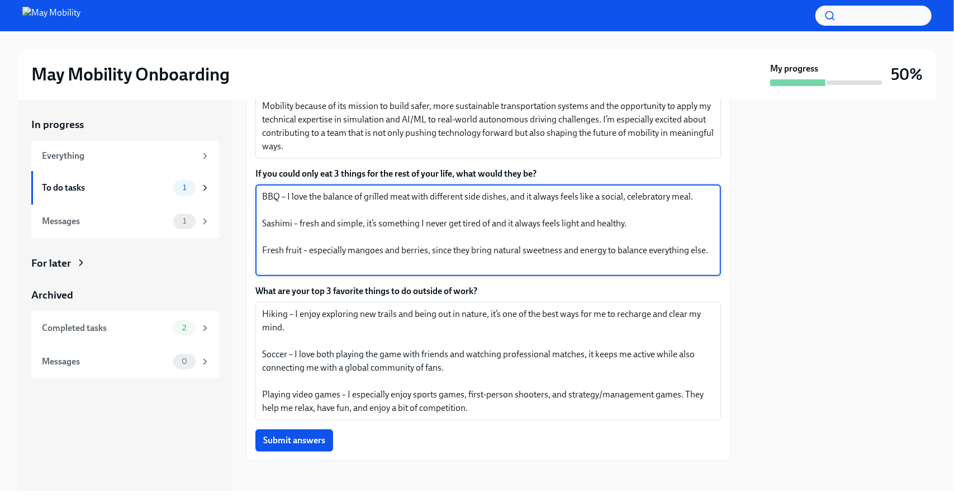
drag, startPoint x: 285, startPoint y: 248, endPoint x: 257, endPoint y: 248, distance: 28.0
click at [257, 248] on div "BBQ – I love the balance of grilled meat with different side dishes, and it alw…" at bounding box center [488, 230] width 466 height 92
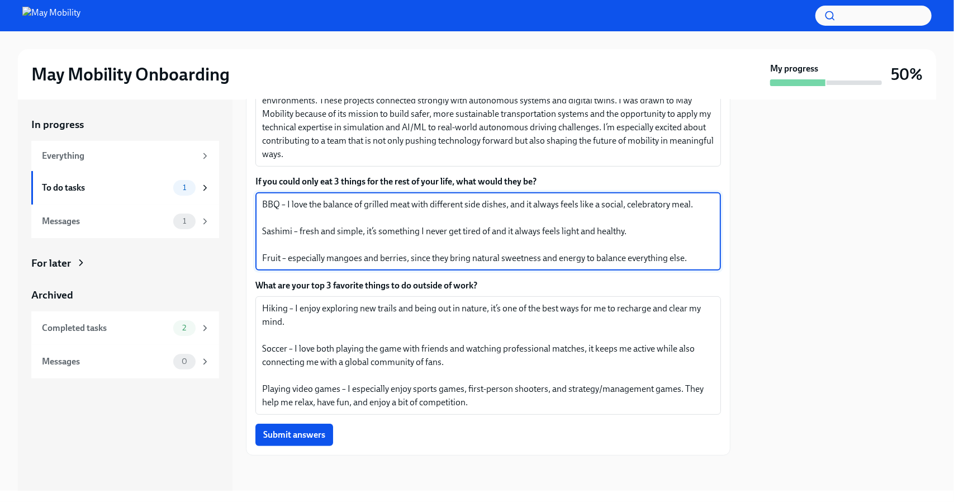
click at [411, 245] on textarea "BBQ – I love the balance of grilled meat with different side dishes, and it alw…" at bounding box center [488, 231] width 452 height 67
click at [407, 242] on textarea "BBQ – I love the balance of grilled meat with different side dishes, and it alw…" at bounding box center [488, 231] width 452 height 67
drag, startPoint x: 450, startPoint y: 257, endPoint x: 526, endPoint y: 258, distance: 76.0
click at [526, 258] on textarea "BBQ – I love the balance of grilled meat with different side dishes, and it alw…" at bounding box center [488, 231] width 452 height 67
click at [526, 246] on textarea "BBQ – I love the balance of grilled meat with different side dishes, and it alw…" at bounding box center [488, 231] width 452 height 67
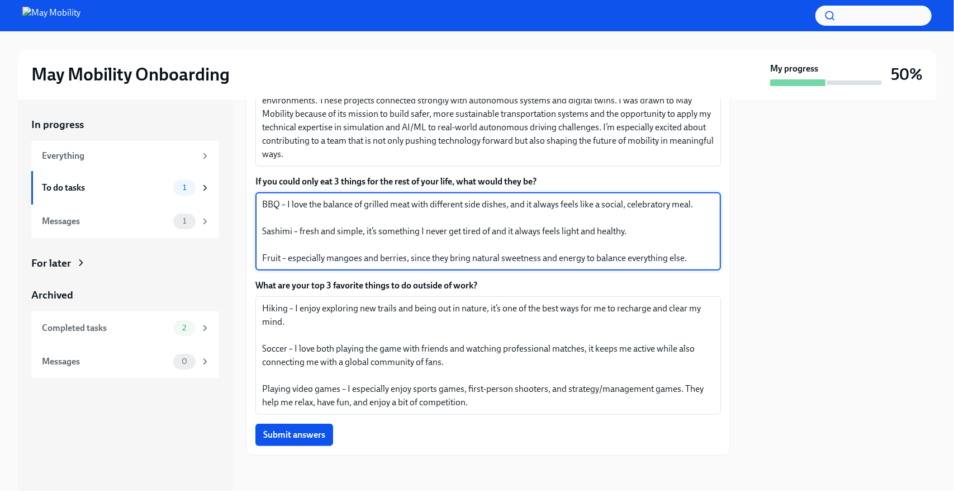
click at [475, 257] on textarea "BBQ – I love the balance of grilled meat with different side dishes, and it alw…" at bounding box center [488, 231] width 452 height 67
drag, startPoint x: 472, startPoint y: 258, endPoint x: 501, endPoint y: 259, distance: 29.1
click at [501, 259] on textarea "BBQ – I love the balance of grilled meat with different side dishes, and it alw…" at bounding box center [488, 231] width 452 height 67
click at [629, 252] on textarea "BBQ – I love the balance of grilled meat with different side dishes, and it alw…" at bounding box center [488, 231] width 452 height 67
click at [616, 249] on textarea "BBQ – I love the balance of grilled meat with different side dishes, and it alw…" at bounding box center [488, 231] width 452 height 67
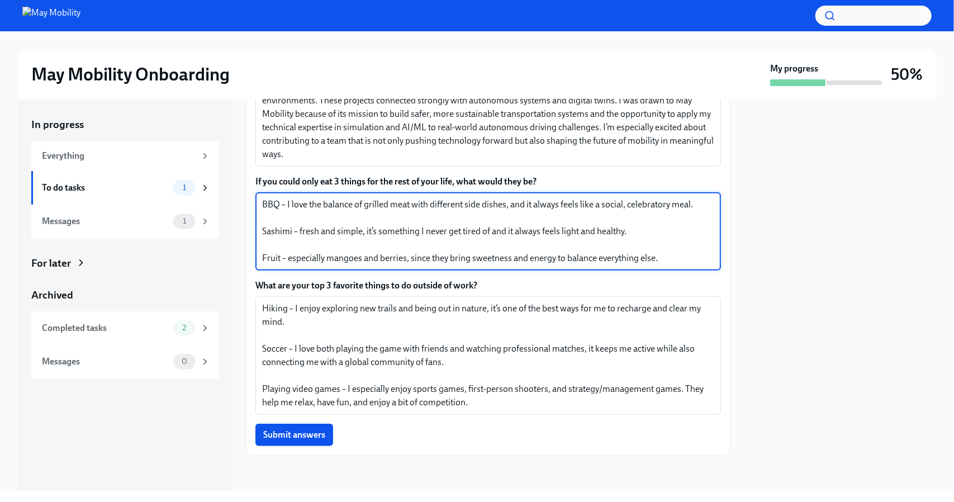
click at [571, 229] on textarea "BBQ – I love the balance of grilled meat with different side dishes, and it alw…" at bounding box center [488, 231] width 452 height 67
click at [595, 232] on textarea "BBQ – I love the balance of grilled meat with different side dishes, and it alw…" at bounding box center [488, 231] width 452 height 67
click at [570, 234] on textarea "BBQ – I love the balance of grilled meat with different side dishes, and it alw…" at bounding box center [488, 231] width 452 height 67
drag, startPoint x: 298, startPoint y: 232, endPoint x: 363, endPoint y: 231, distance: 65.4
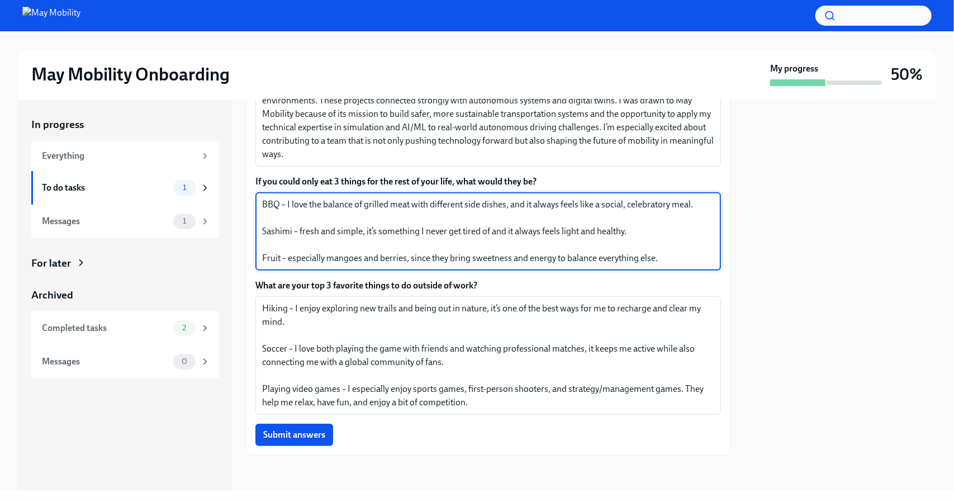
click at [363, 231] on textarea "BBQ – I love the balance of grilled meat with different side dishes, and it alw…" at bounding box center [488, 231] width 452 height 67
click at [369, 231] on textarea "BBQ – I love the balance of grilled meat with different side dishes, and it alw…" at bounding box center [488, 231] width 452 height 67
drag, startPoint x: 363, startPoint y: 232, endPoint x: 416, endPoint y: 235, distance: 53.8
click at [416, 235] on textarea "BBQ – I love the balance of grilled meat with different side dishes, and it alw…" at bounding box center [488, 231] width 452 height 67
click at [437, 218] on textarea "BBQ – I love the balance of grilled meat with different side dishes, and it alw…" at bounding box center [488, 231] width 452 height 67
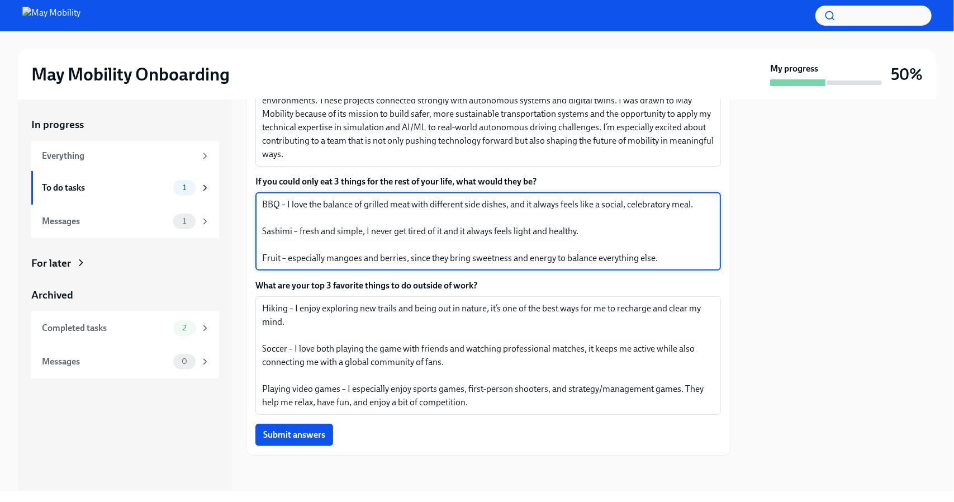
click at [459, 231] on textarea "BBQ – I love the balance of grilled meat with different side dishes, and it alw…" at bounding box center [488, 231] width 452 height 67
click at [502, 231] on textarea "BBQ – I love the balance of grilled meat with different side dishes, and it alw…" at bounding box center [488, 231] width 452 height 67
click at [532, 216] on textarea "BBQ – I love the balance of grilled meat with different side dishes, and it alw…" at bounding box center [488, 231] width 452 height 67
drag, startPoint x: 411, startPoint y: 204, endPoint x: 523, endPoint y: 204, distance: 111.8
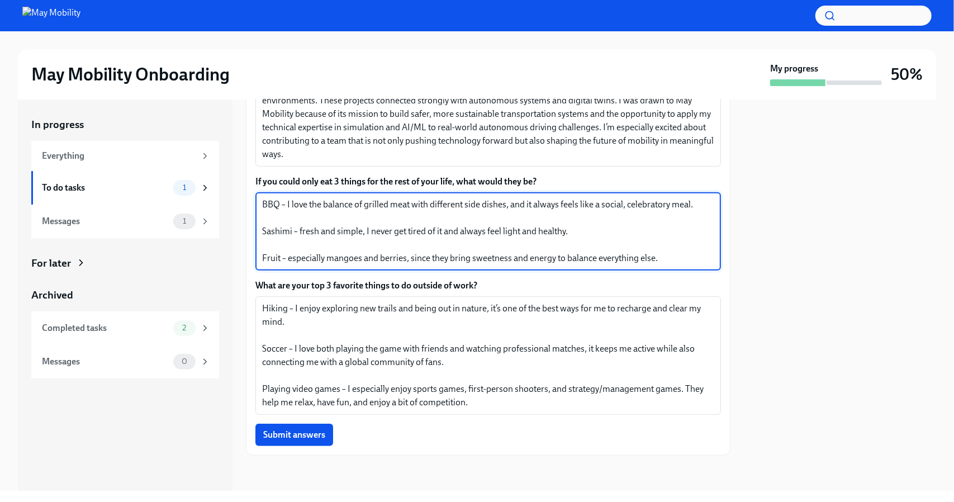
click at [523, 204] on textarea "BBQ – I love the balance of grilled meat with different side dishes, and it alw…" at bounding box center [488, 231] width 452 height 67
click at [444, 205] on textarea "BBQ – I love the balance of grilled meat with different side dishes, and it alw…" at bounding box center [488, 231] width 452 height 67
click at [488, 201] on textarea "BBQ – I love the balance of grilled meat with different side dishes, and it alw…" at bounding box center [488, 231] width 452 height 67
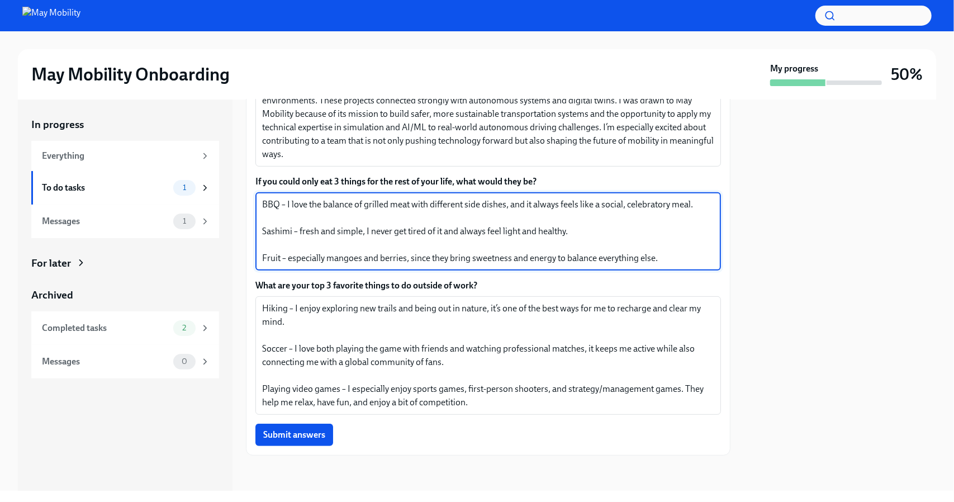
click at [488, 201] on textarea "BBQ – I love the balance of grilled meat with different side dishes, and it alw…" at bounding box center [488, 231] width 452 height 67
click at [455, 203] on textarea "BBQ – I love the balance of grilled meat with different side dishes, and it alw…" at bounding box center [488, 231] width 452 height 67
click at [469, 206] on textarea "BBQ – I love the balance of grilled meat with different side dishes, and it alw…" at bounding box center [488, 231] width 452 height 67
click at [497, 202] on textarea "BBQ – I love the balance of grilled meat with different side dishes, and it alw…" at bounding box center [488, 231] width 452 height 67
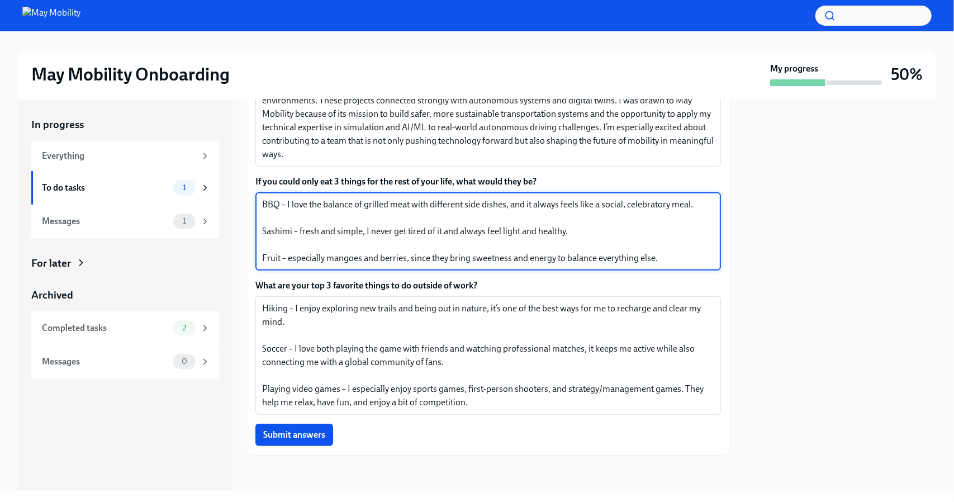
click at [505, 204] on textarea "BBQ – I love the balance of grilled meat with different side dishes, and it alw…" at bounding box center [488, 231] width 452 height 67
click at [604, 213] on textarea "BBQ – I love the balance of grilled meat with different side dishes, and it alw…" at bounding box center [488, 231] width 452 height 67
type textarea "BBQ – I love the balance of grilled meat with different side dishes, and it alw…"
click at [293, 438] on span "Submit answers" at bounding box center [294, 434] width 62 height 11
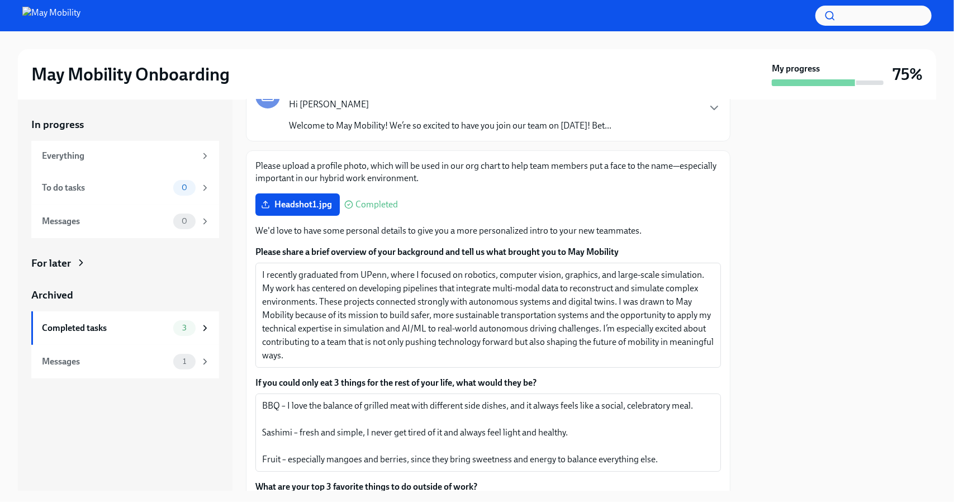
scroll to position [89, 0]
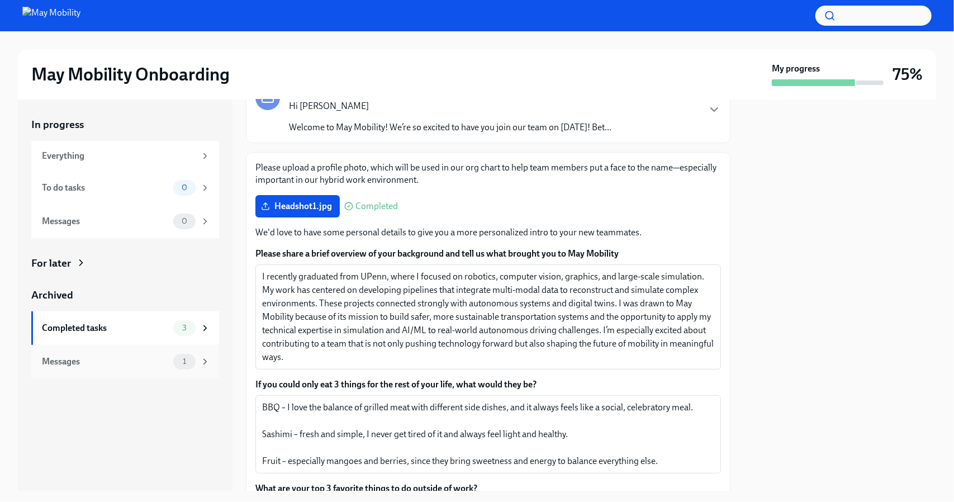
click at [172, 361] on div "Messages 1" at bounding box center [126, 362] width 168 height 16
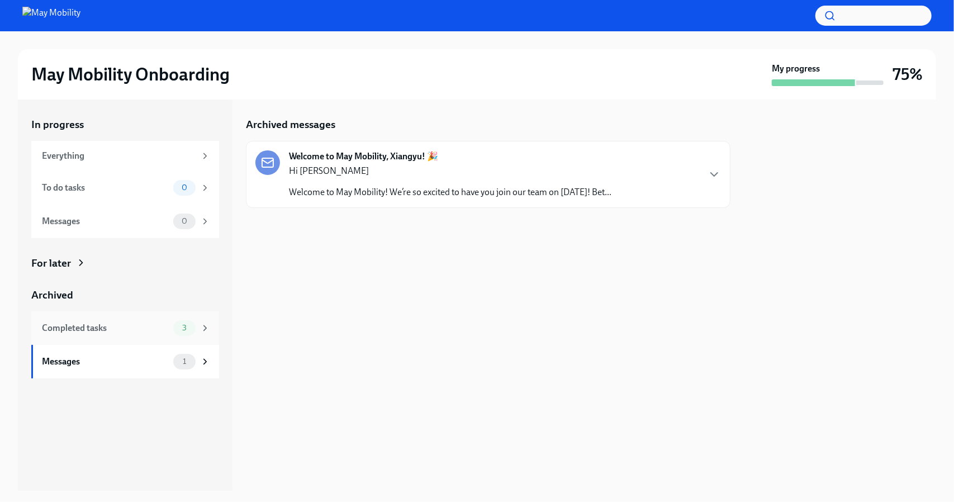
click at [193, 328] on span "3" at bounding box center [184, 328] width 18 height 8
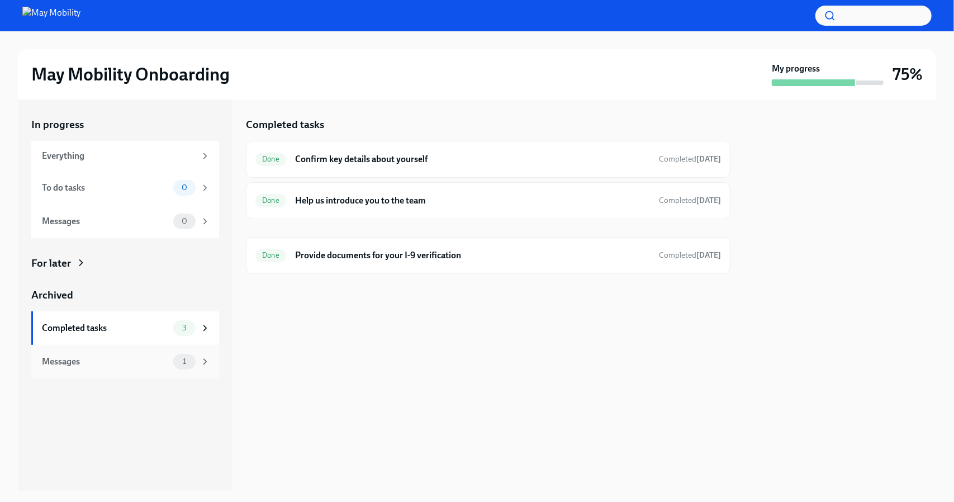
click at [191, 362] on span "1" at bounding box center [184, 361] width 17 height 8
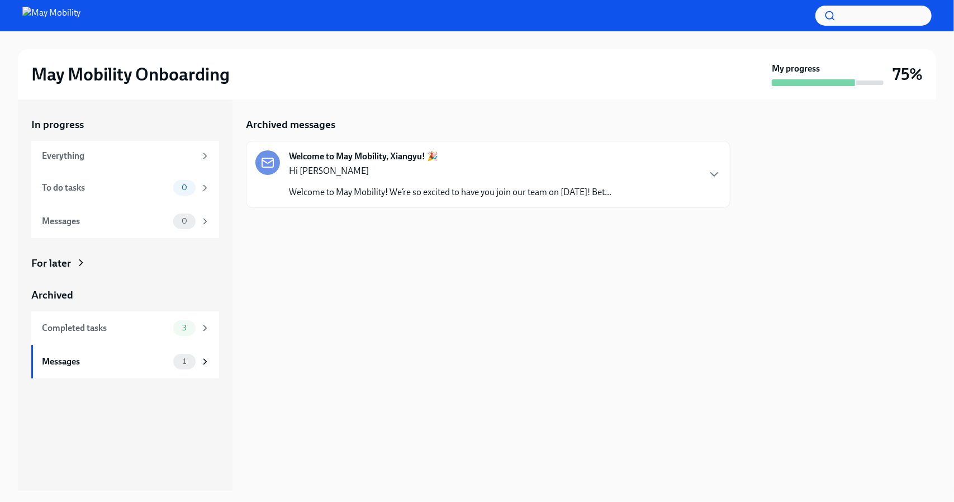
click at [611, 156] on div "Welcome to May Mobility, Xiangyu! 🎉 Hi [PERSON_NAME] Welcome to May Mobility! W…" at bounding box center [450, 174] width 322 height 48
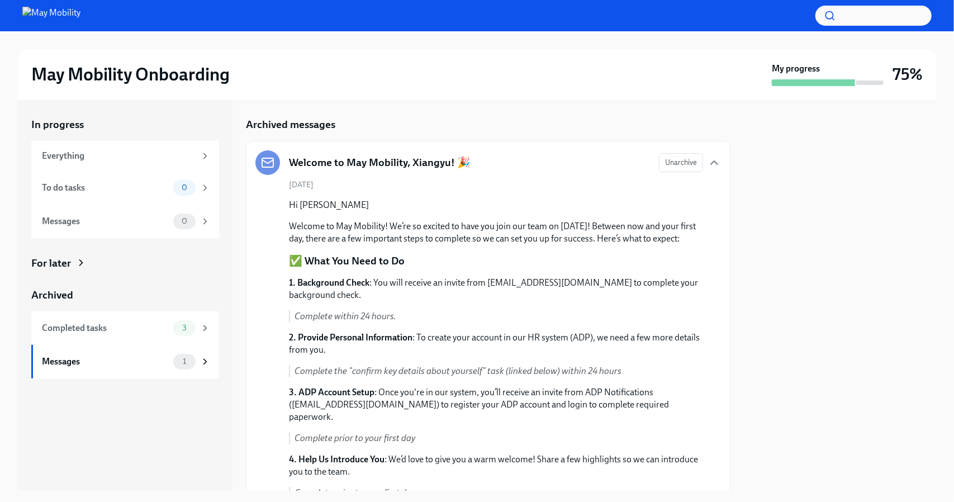
click at [874, 77] on div "My progress" at bounding box center [828, 74] width 112 height 23
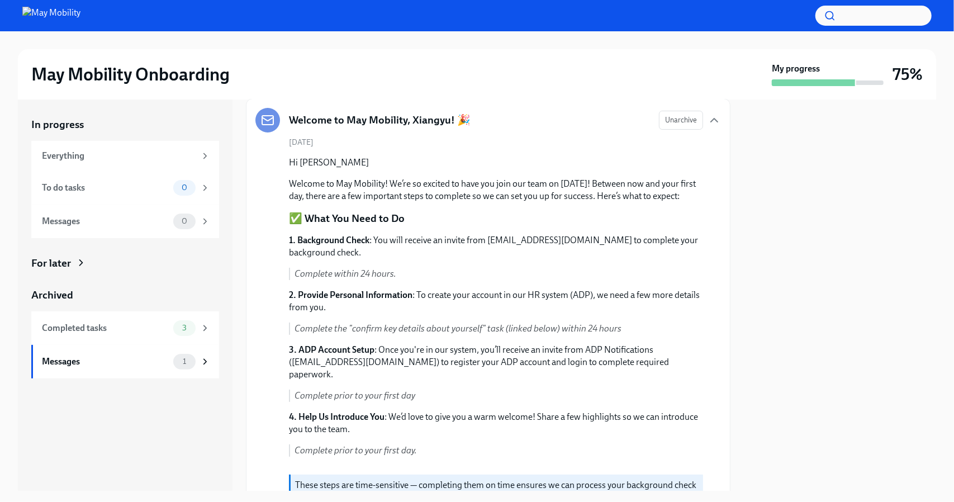
scroll to position [34, 0]
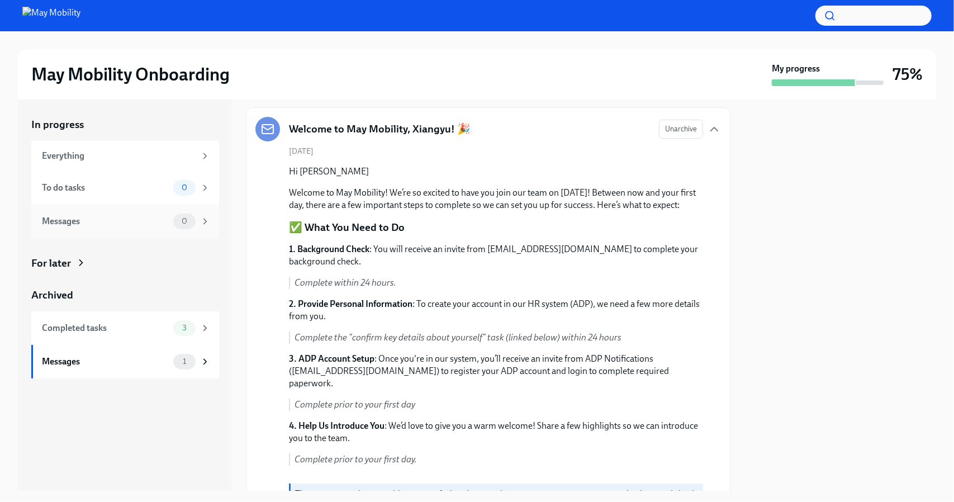
click at [159, 206] on div "Messages 0" at bounding box center [125, 222] width 188 height 34
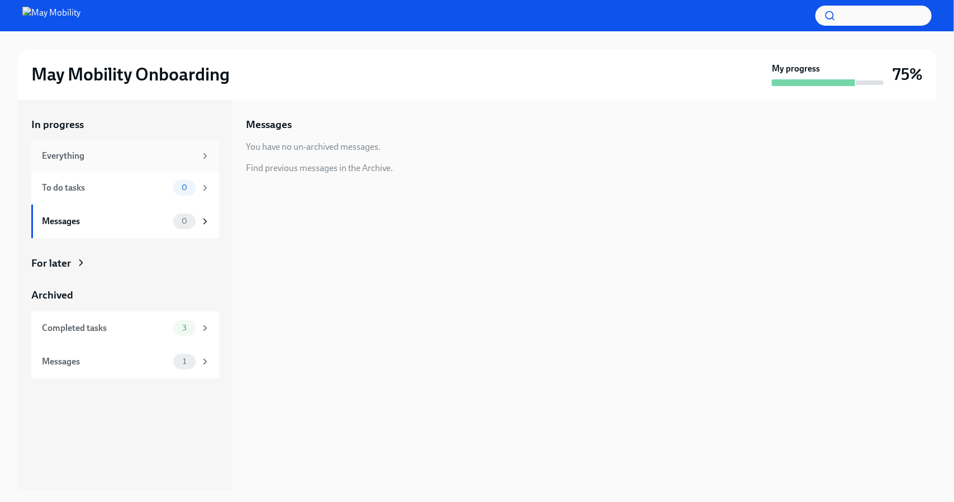
click at [179, 149] on div "Everything" at bounding box center [125, 156] width 188 height 30
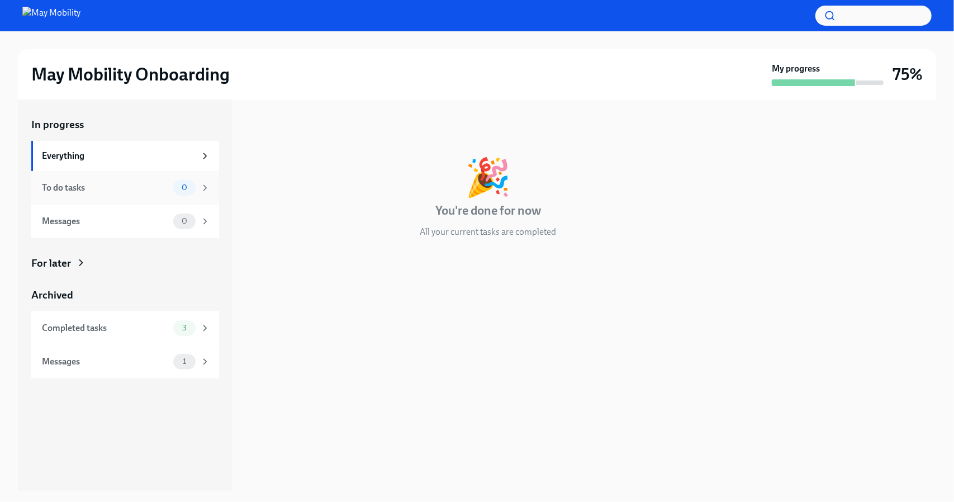
click at [181, 180] on div "0" at bounding box center [184, 188] width 22 height 16
click at [139, 172] on div "To do tasks 0" at bounding box center [125, 188] width 188 height 34
click at [198, 182] on div "0" at bounding box center [191, 188] width 37 height 16
click at [181, 331] on span "3" at bounding box center [184, 328] width 18 height 8
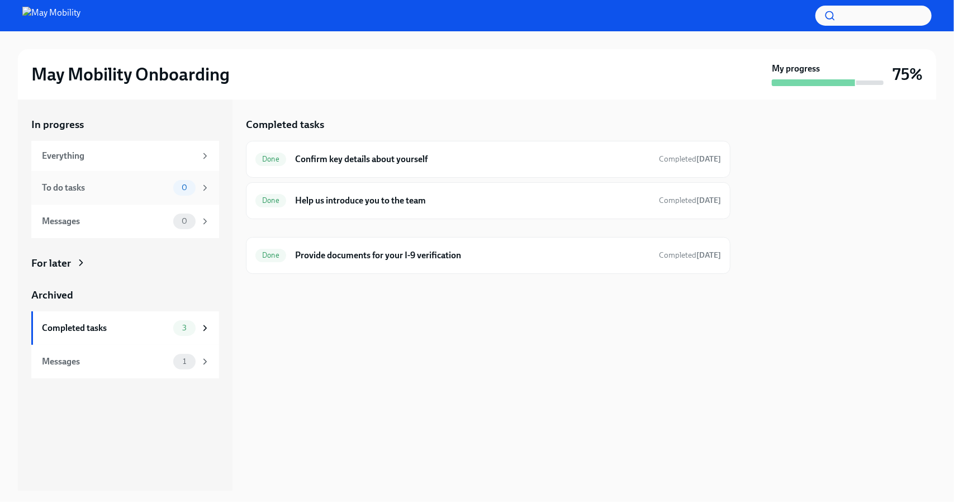
click at [192, 182] on div "0" at bounding box center [184, 188] width 22 height 16
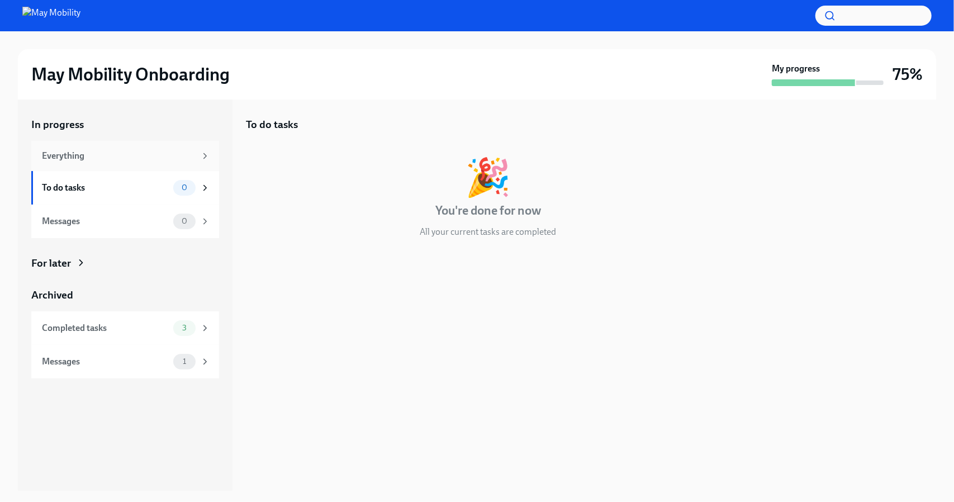
click at [193, 159] on div "Everything" at bounding box center [119, 156] width 154 height 12
click at [193, 227] on div "0" at bounding box center [191, 222] width 37 height 16
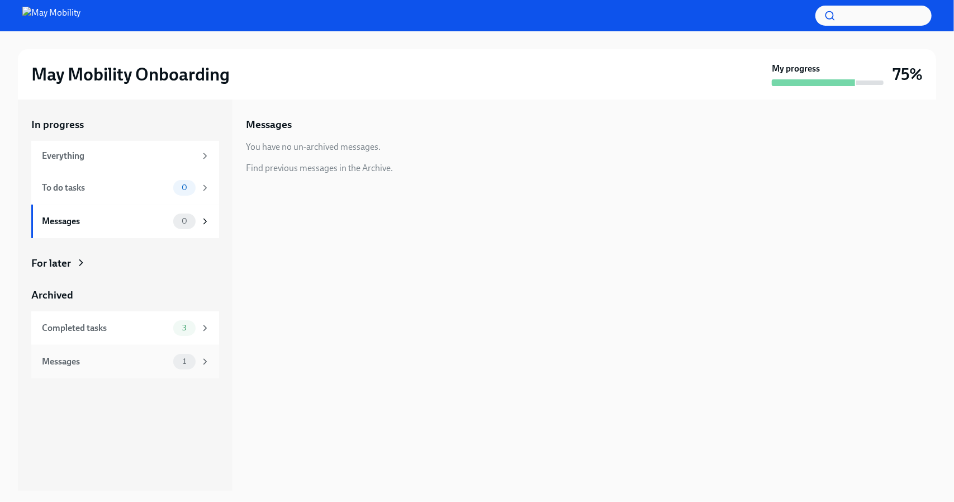
click at [197, 361] on div "1" at bounding box center [191, 362] width 37 height 16
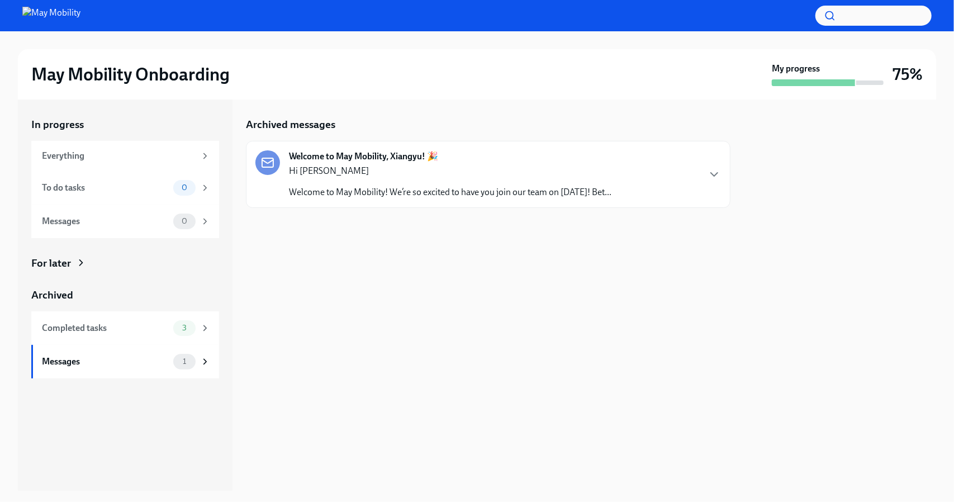
click at [406, 172] on p "Hi [PERSON_NAME]" at bounding box center [450, 171] width 322 height 12
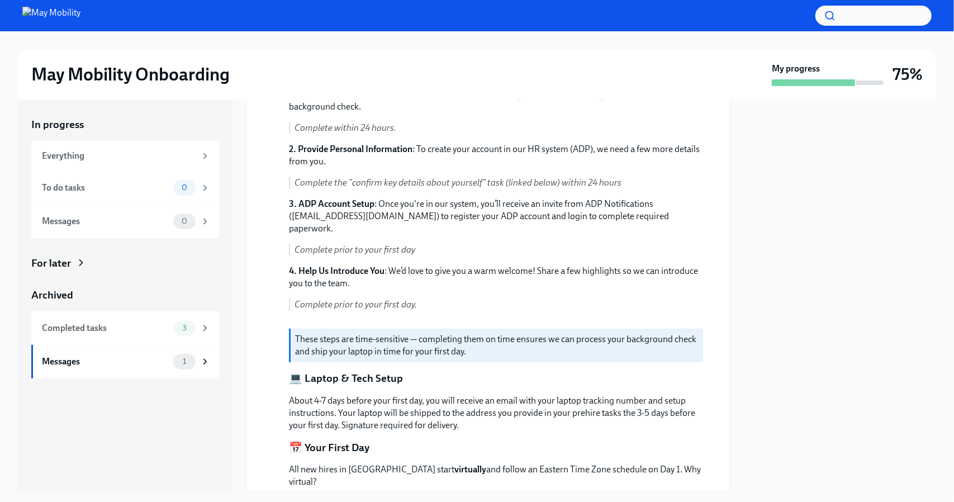
scroll to position [189, 0]
